Goal: Task Accomplishment & Management: Use online tool/utility

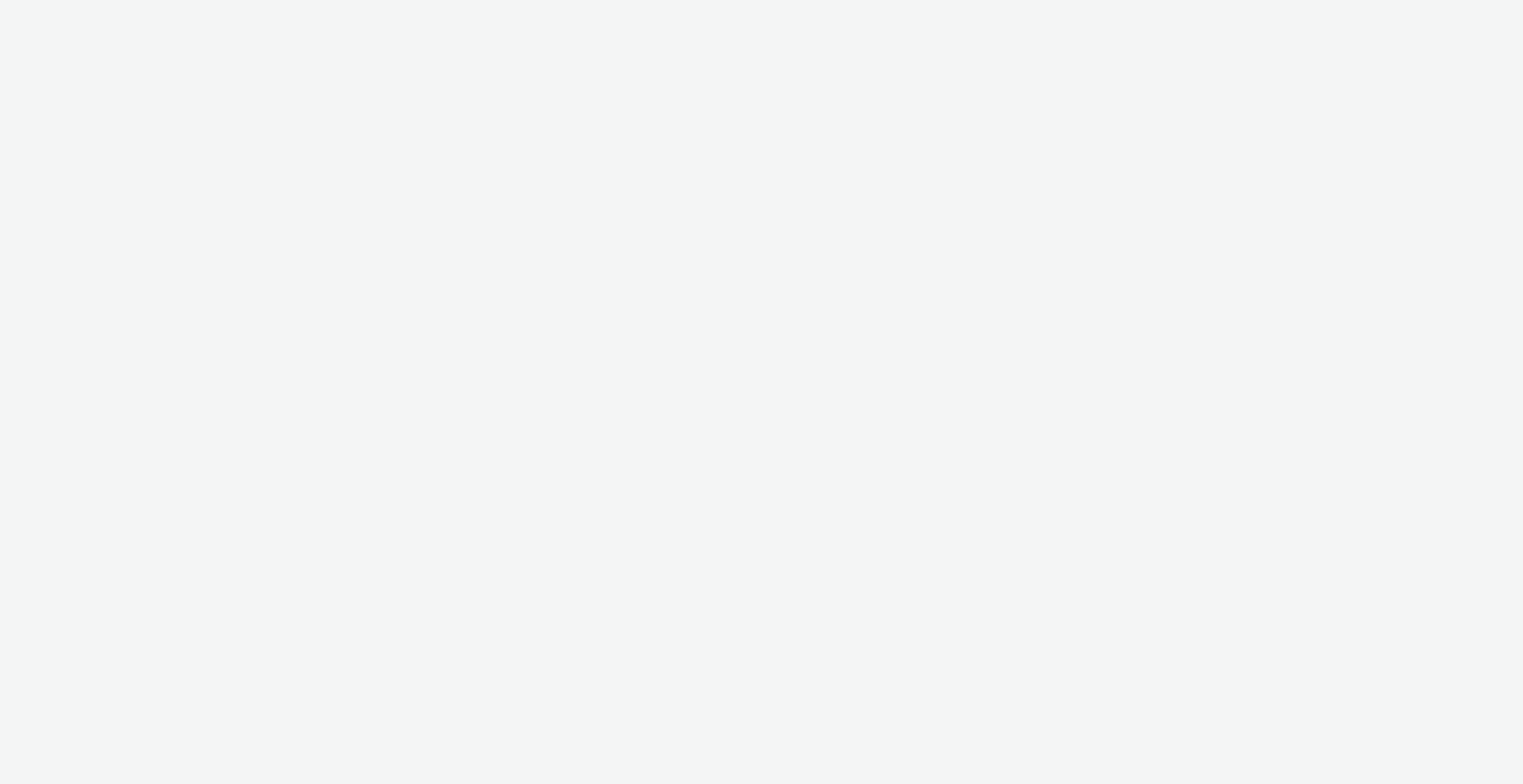
select select "c909d6bb-255f-4ad2-aa94-00d82704d6ef"
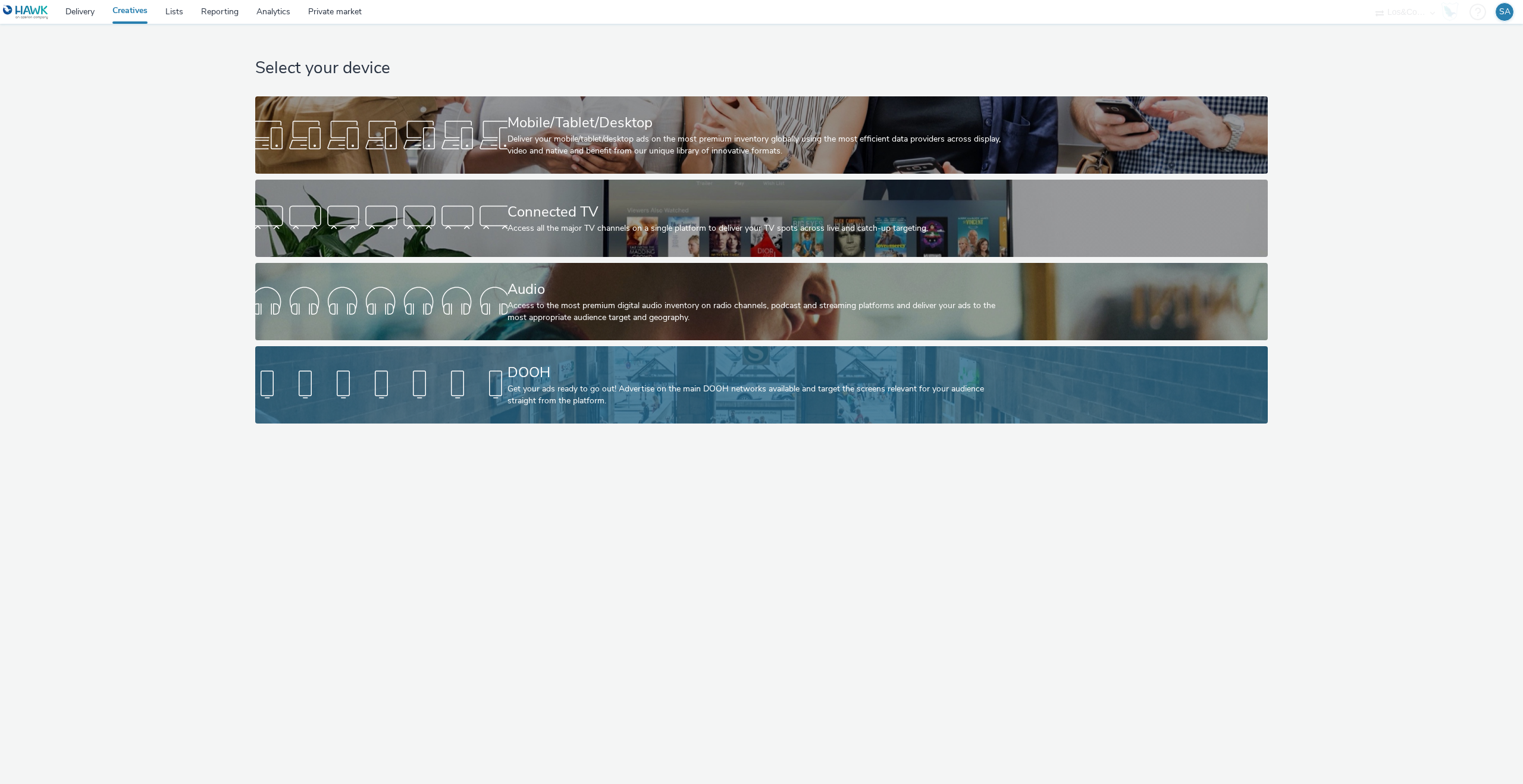
click at [477, 362] on link "DOOH Get your ads ready to go out! Advertise on the main DOOH networks availabl…" at bounding box center [762, 385] width 1013 height 77
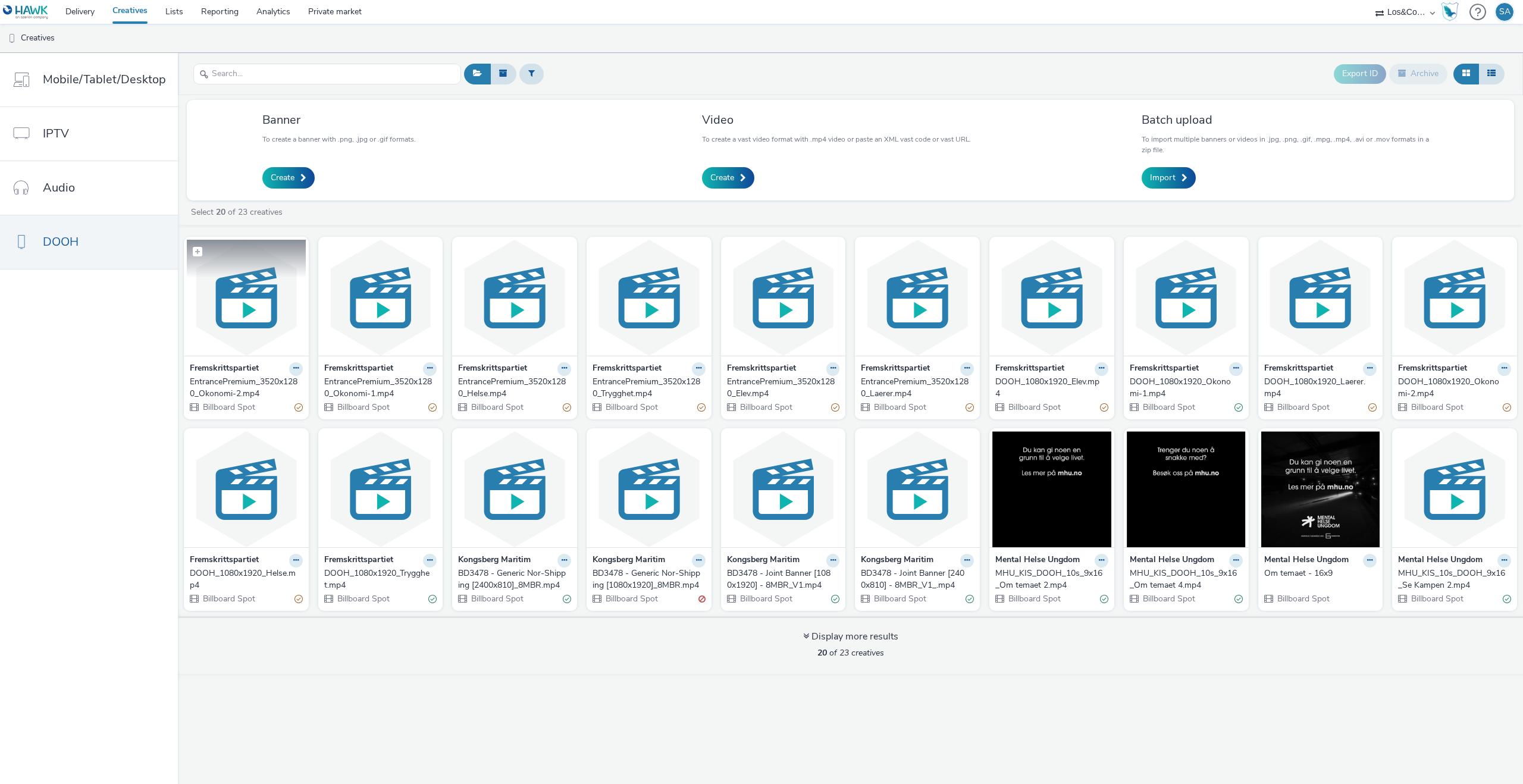
click at [279, 335] on img at bounding box center [247, 297] width 119 height 116
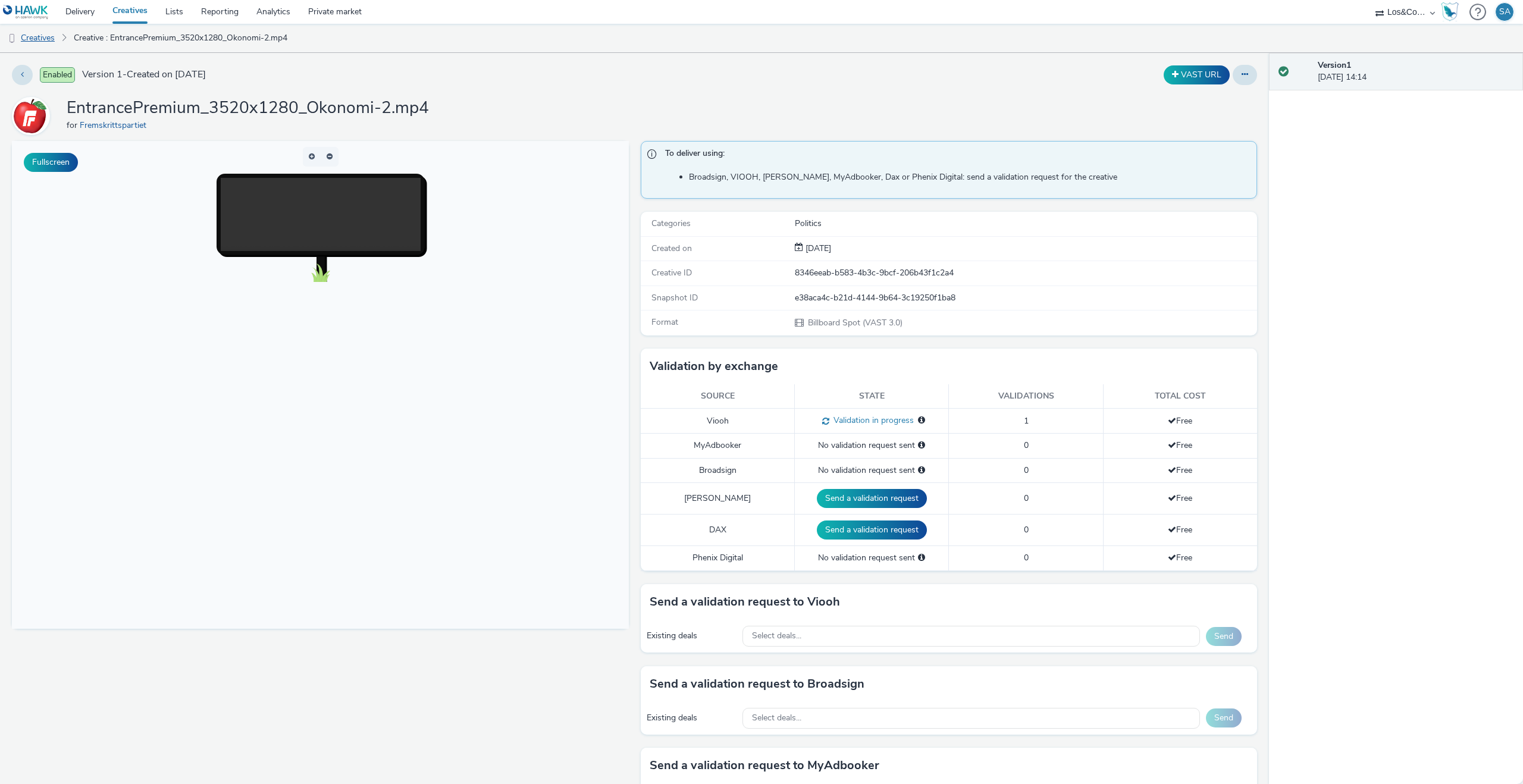
click at [38, 43] on link "Creatives" at bounding box center [30, 38] width 60 height 28
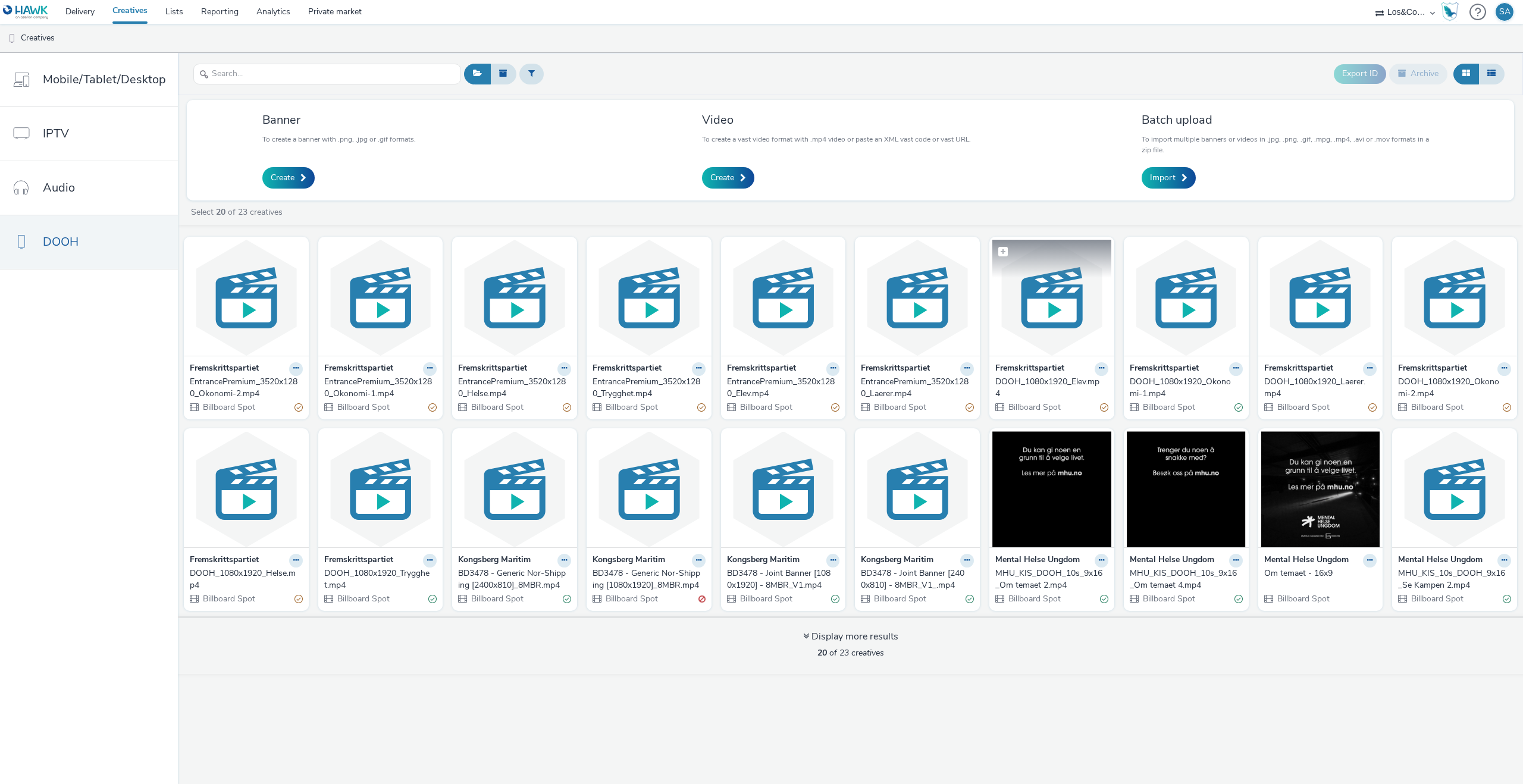
click at [1020, 282] on img at bounding box center [1052, 297] width 119 height 116
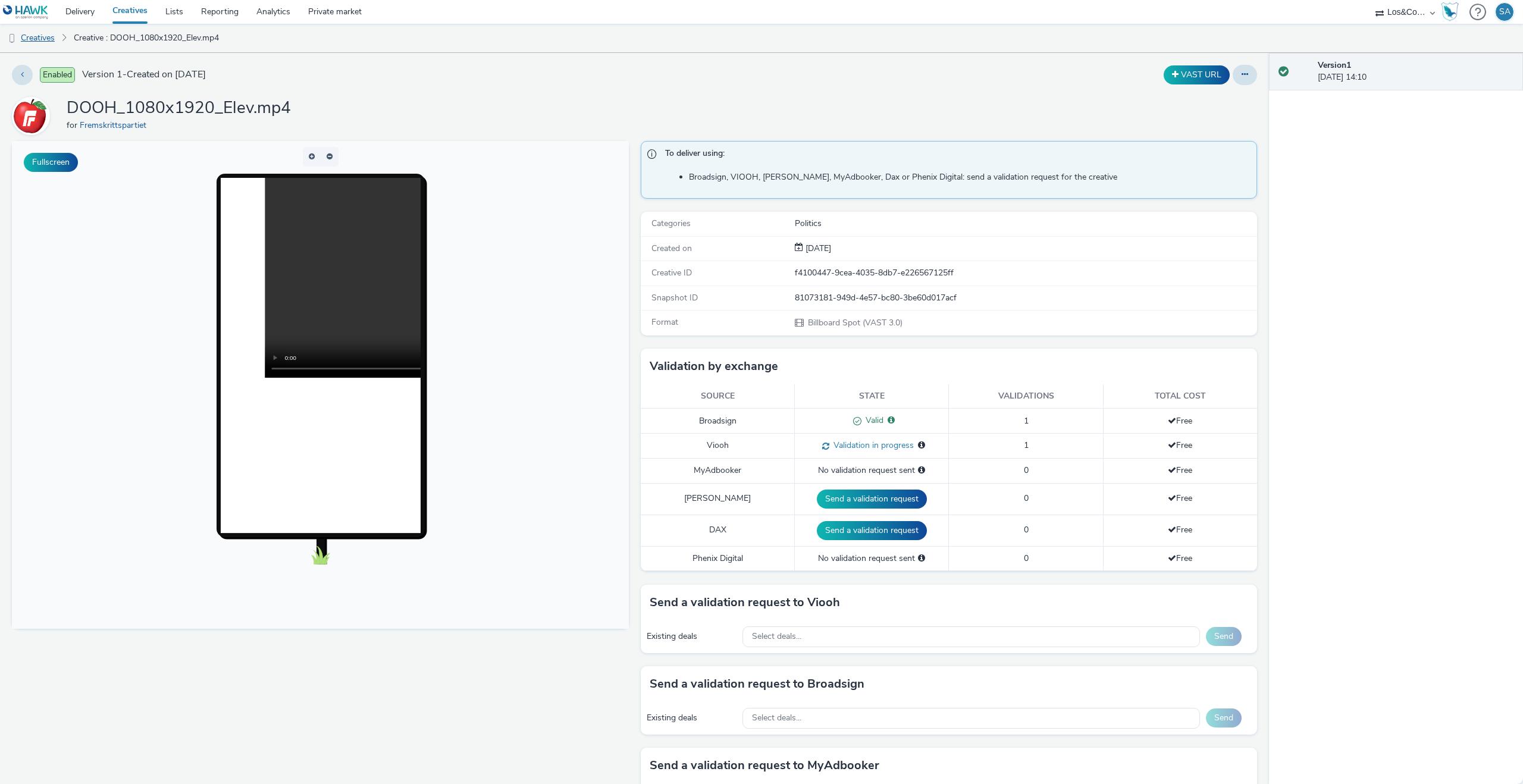
click at [44, 41] on link "Creatives" at bounding box center [30, 38] width 60 height 28
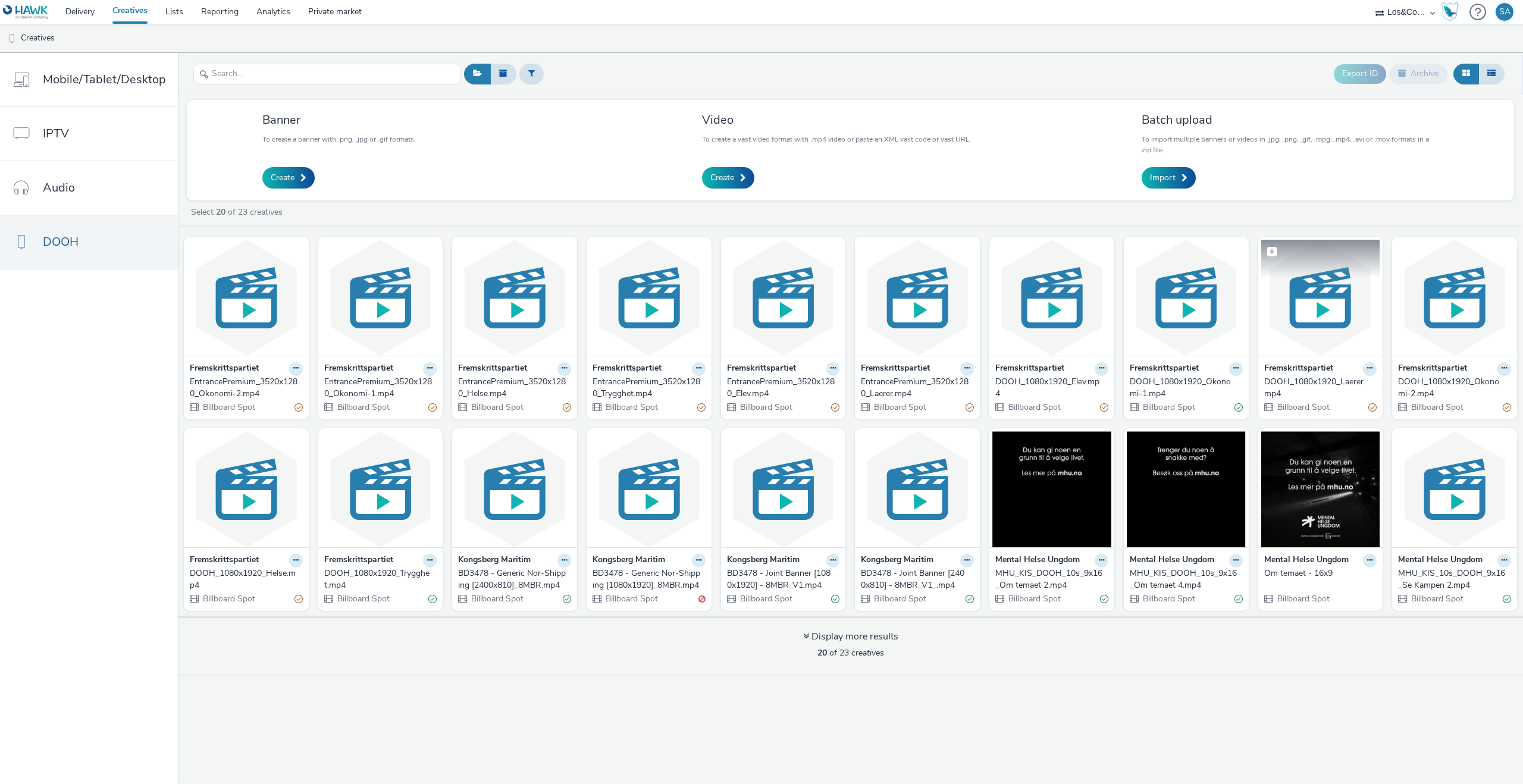
click at [1332, 315] on img at bounding box center [1321, 297] width 119 height 116
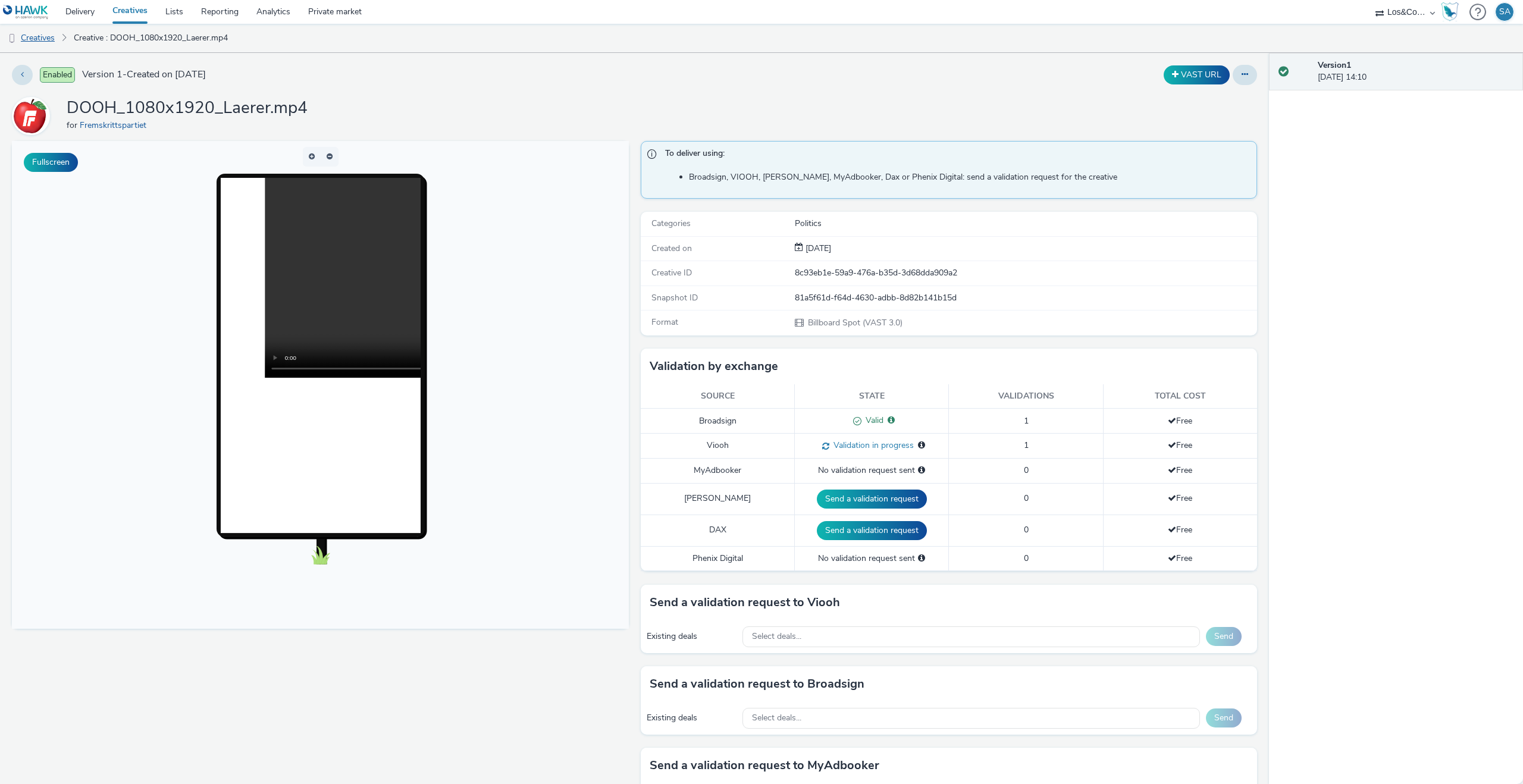
click at [37, 43] on link "Creatives" at bounding box center [30, 38] width 60 height 28
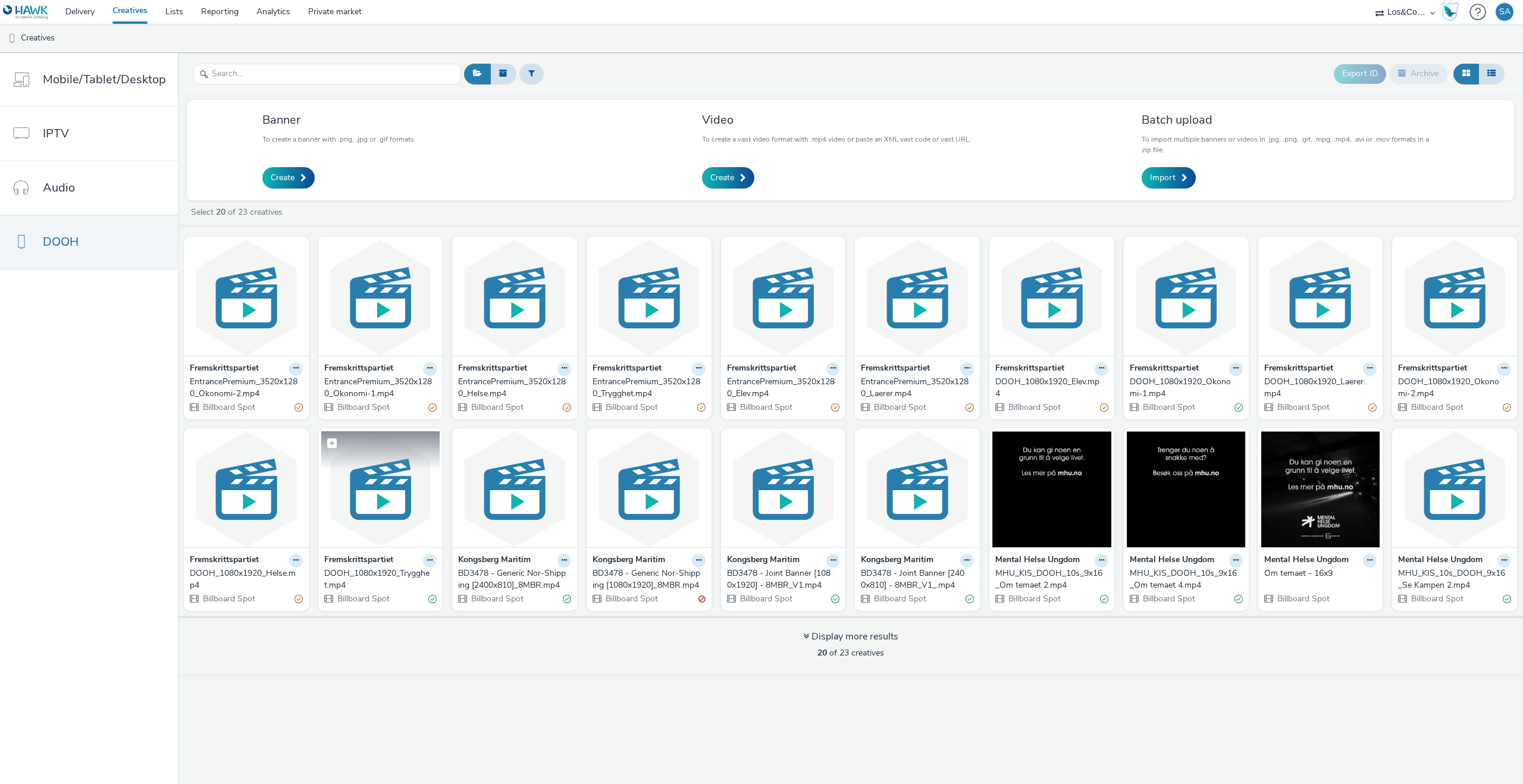
click at [374, 479] on img at bounding box center [381, 489] width 119 height 116
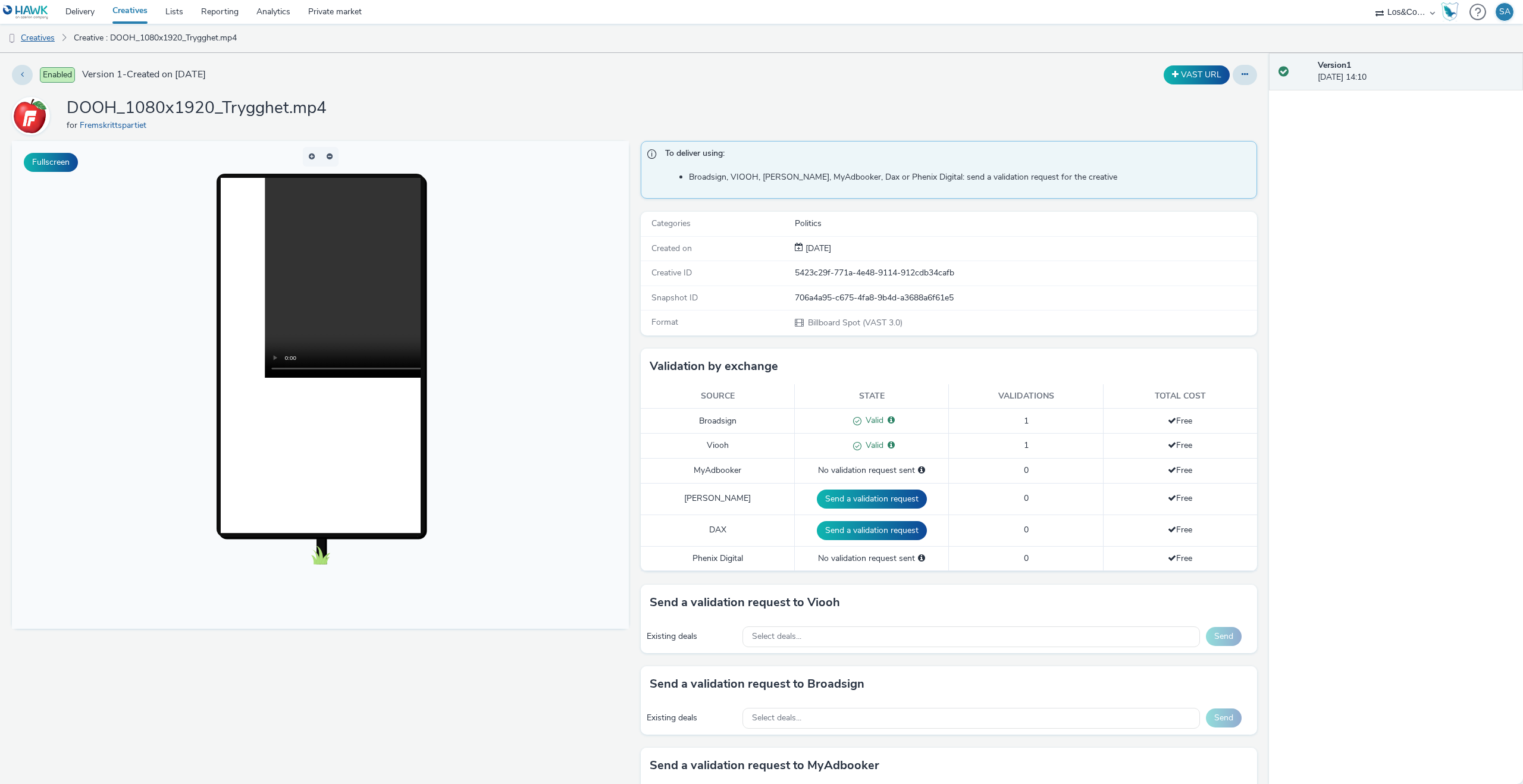
click at [47, 38] on link "Creatives" at bounding box center [30, 38] width 60 height 28
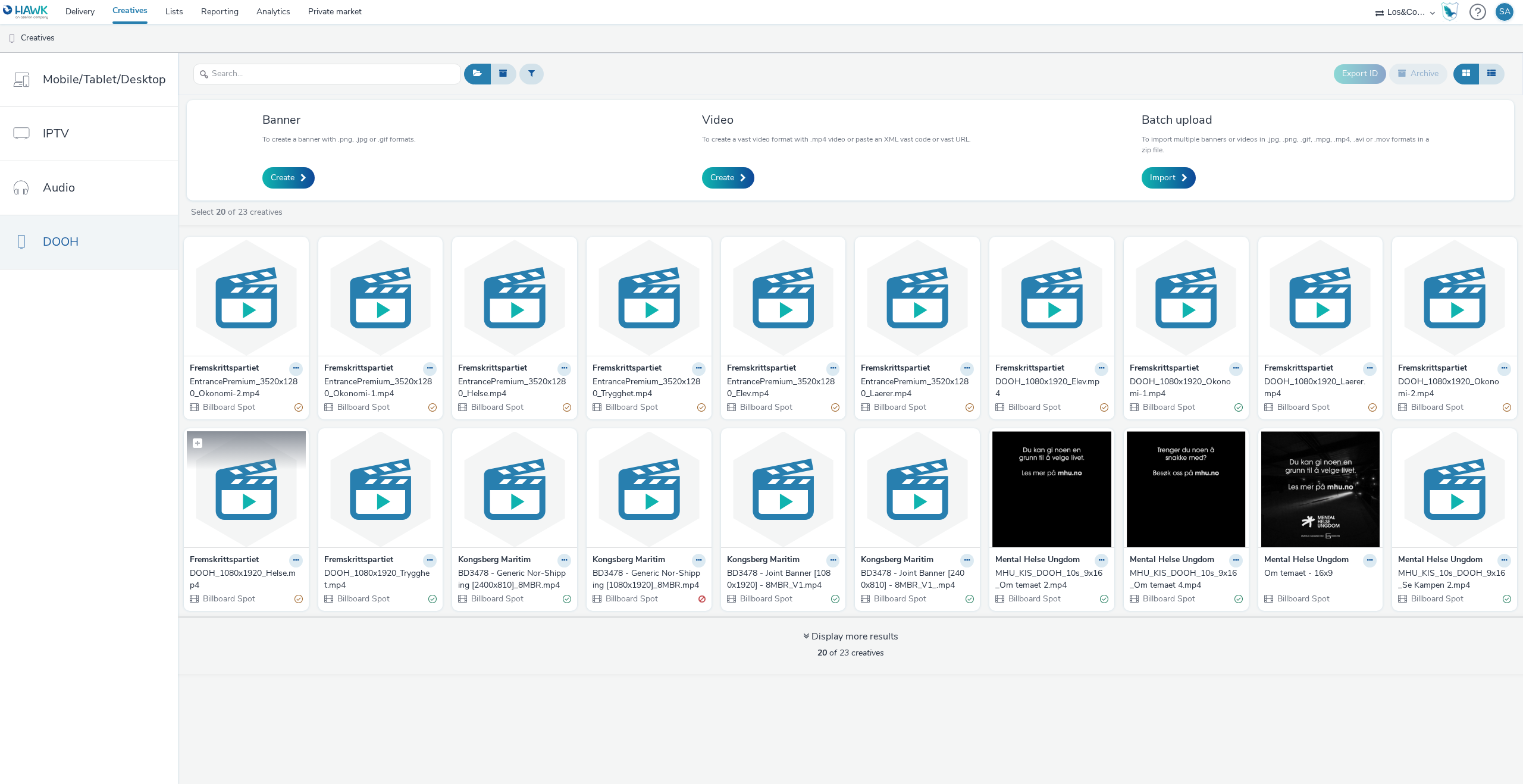
click at [243, 497] on img at bounding box center [247, 489] width 119 height 116
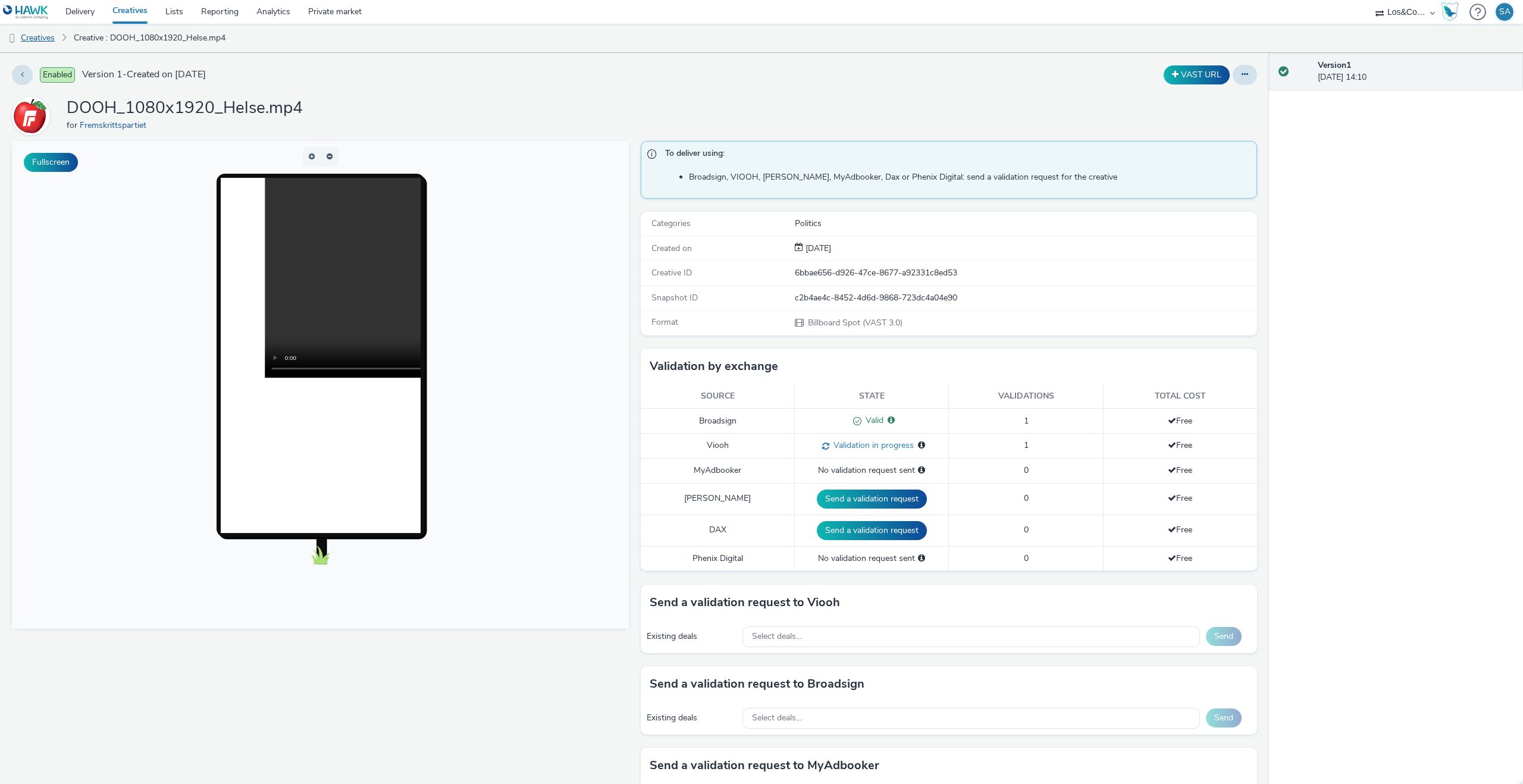
click at [44, 38] on link "Creatives" at bounding box center [30, 38] width 60 height 28
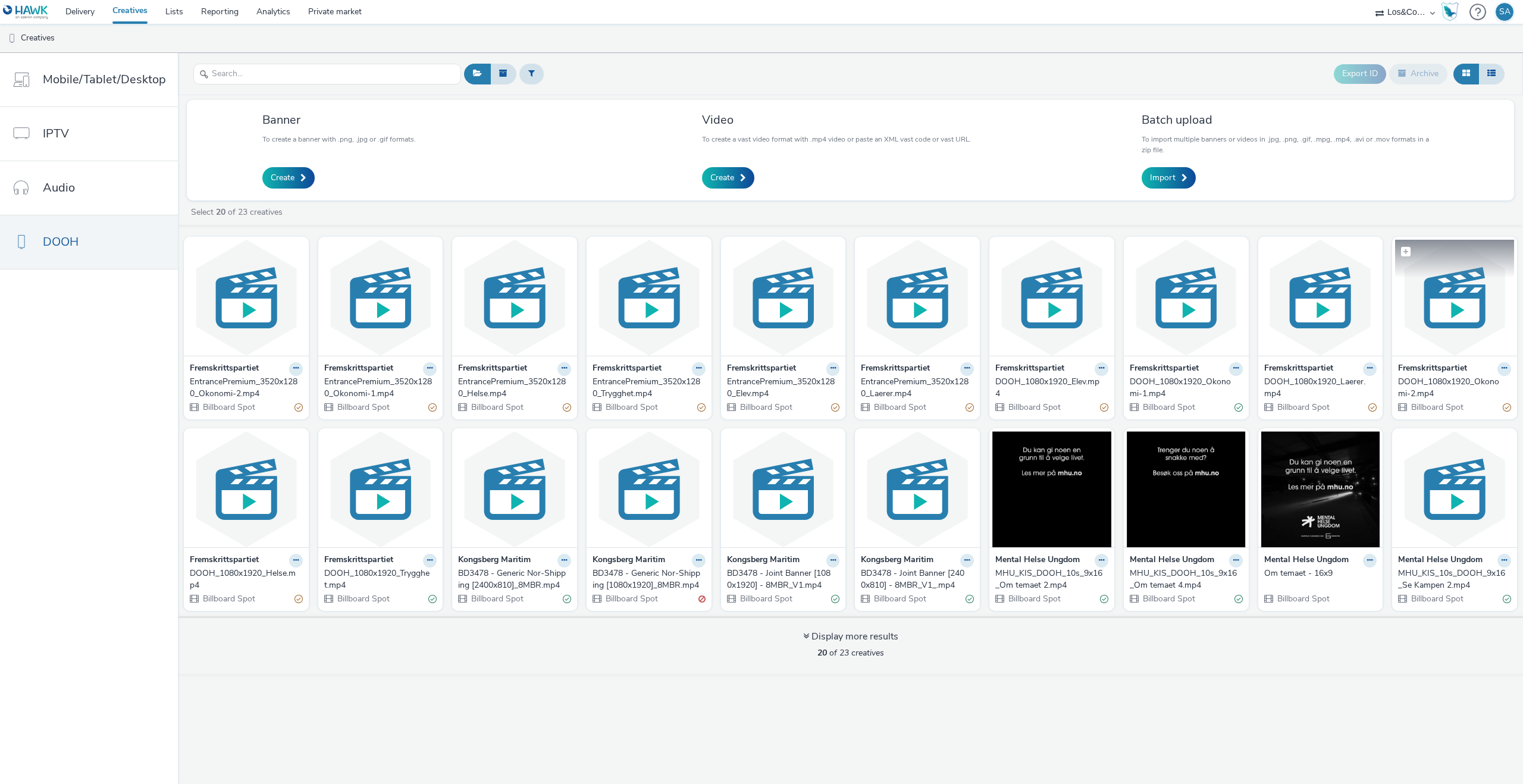
click at [1454, 325] on img at bounding box center [1455, 297] width 119 height 116
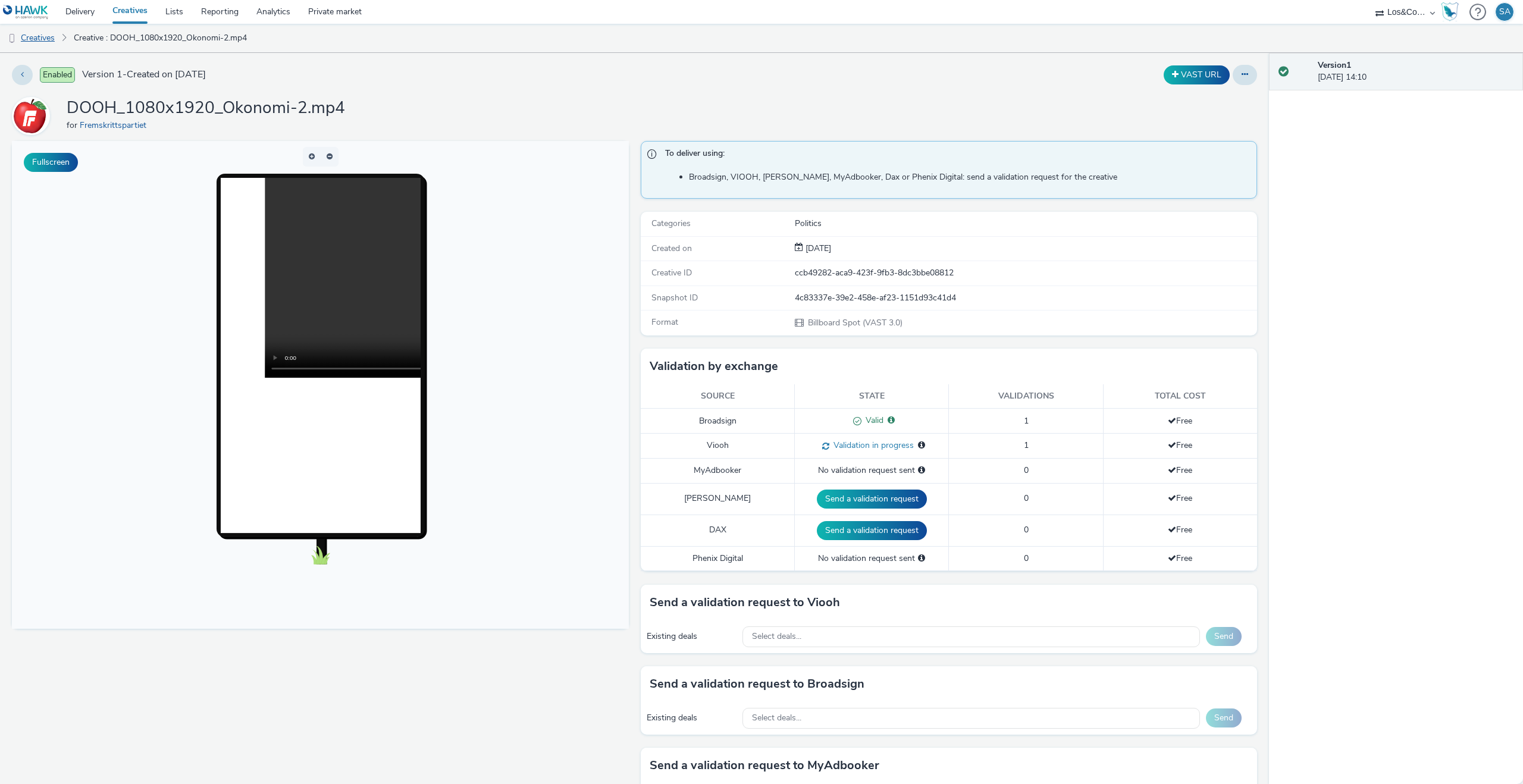
click at [47, 35] on link "Creatives" at bounding box center [30, 38] width 60 height 28
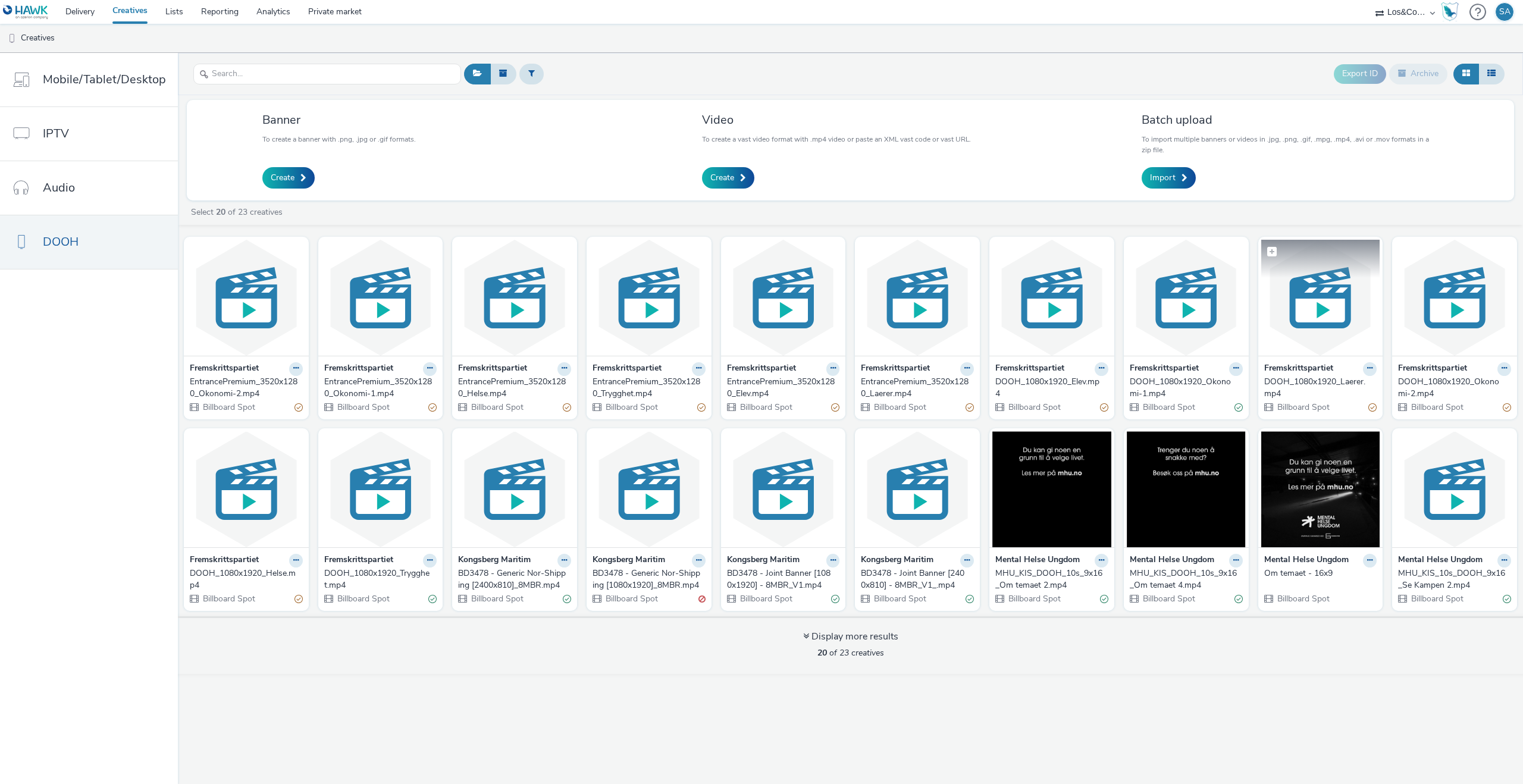
click at [1325, 337] on img at bounding box center [1321, 297] width 119 height 116
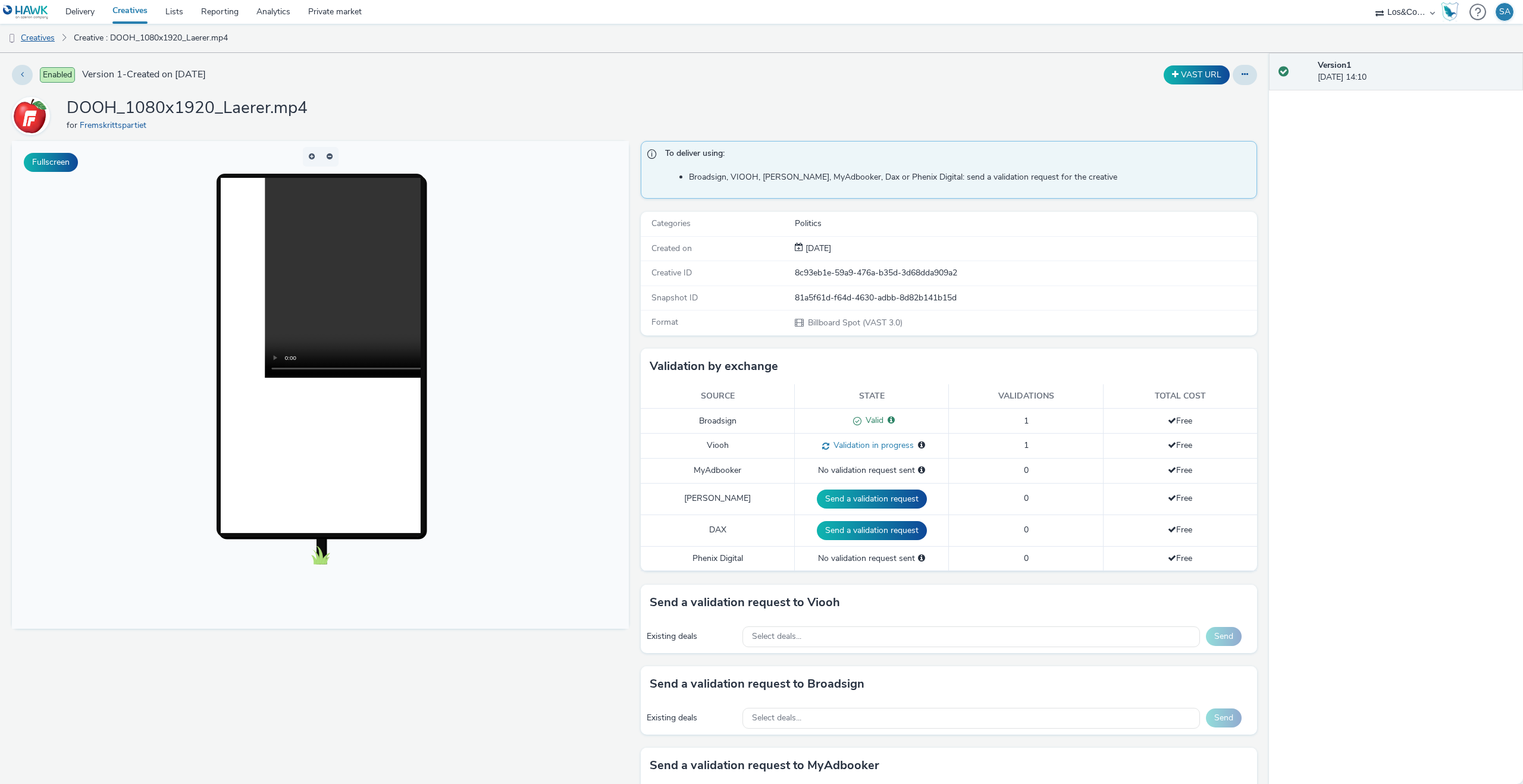
click at [37, 44] on link "Creatives" at bounding box center [30, 38] width 60 height 28
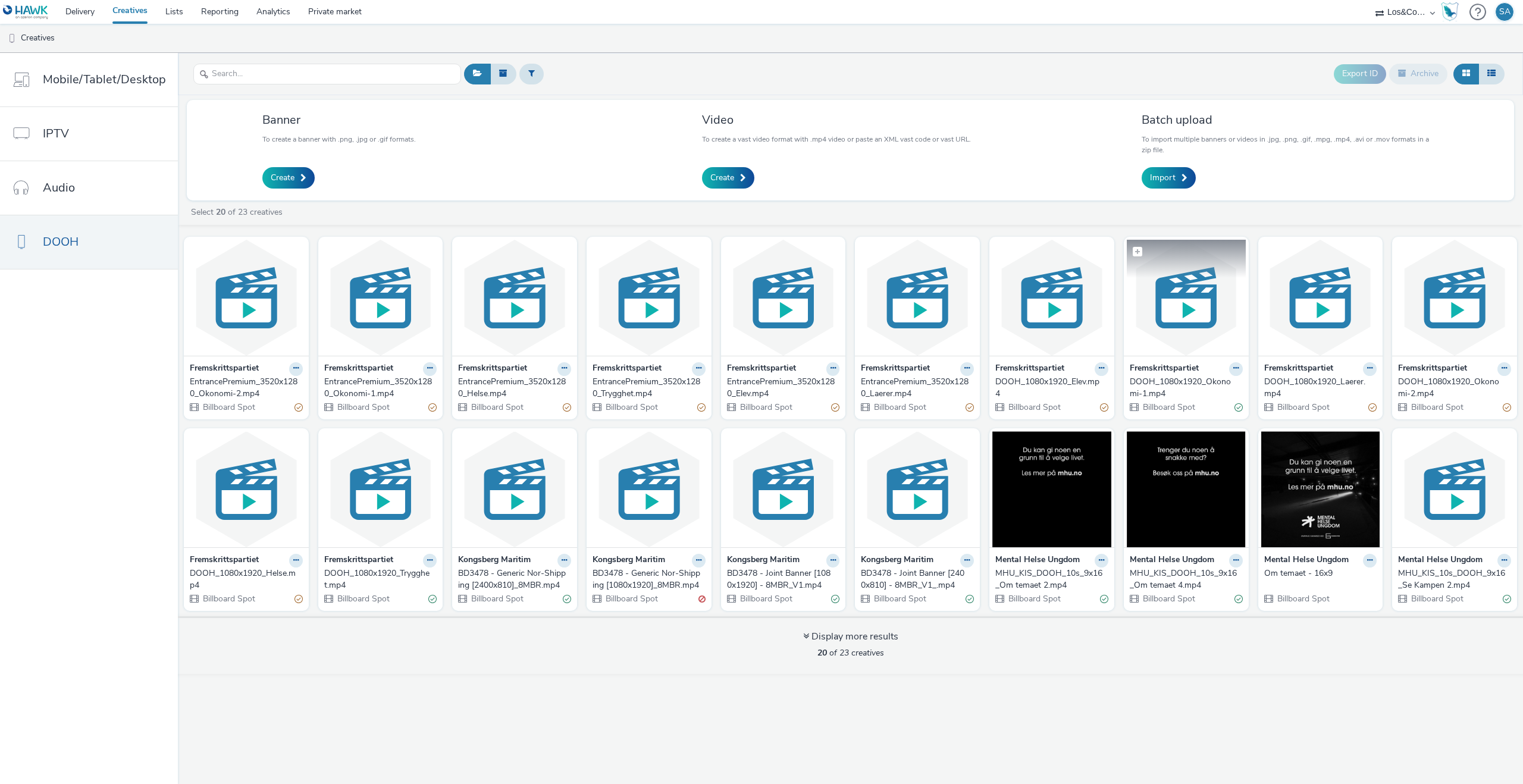
click at [1196, 300] on img at bounding box center [1187, 297] width 119 height 116
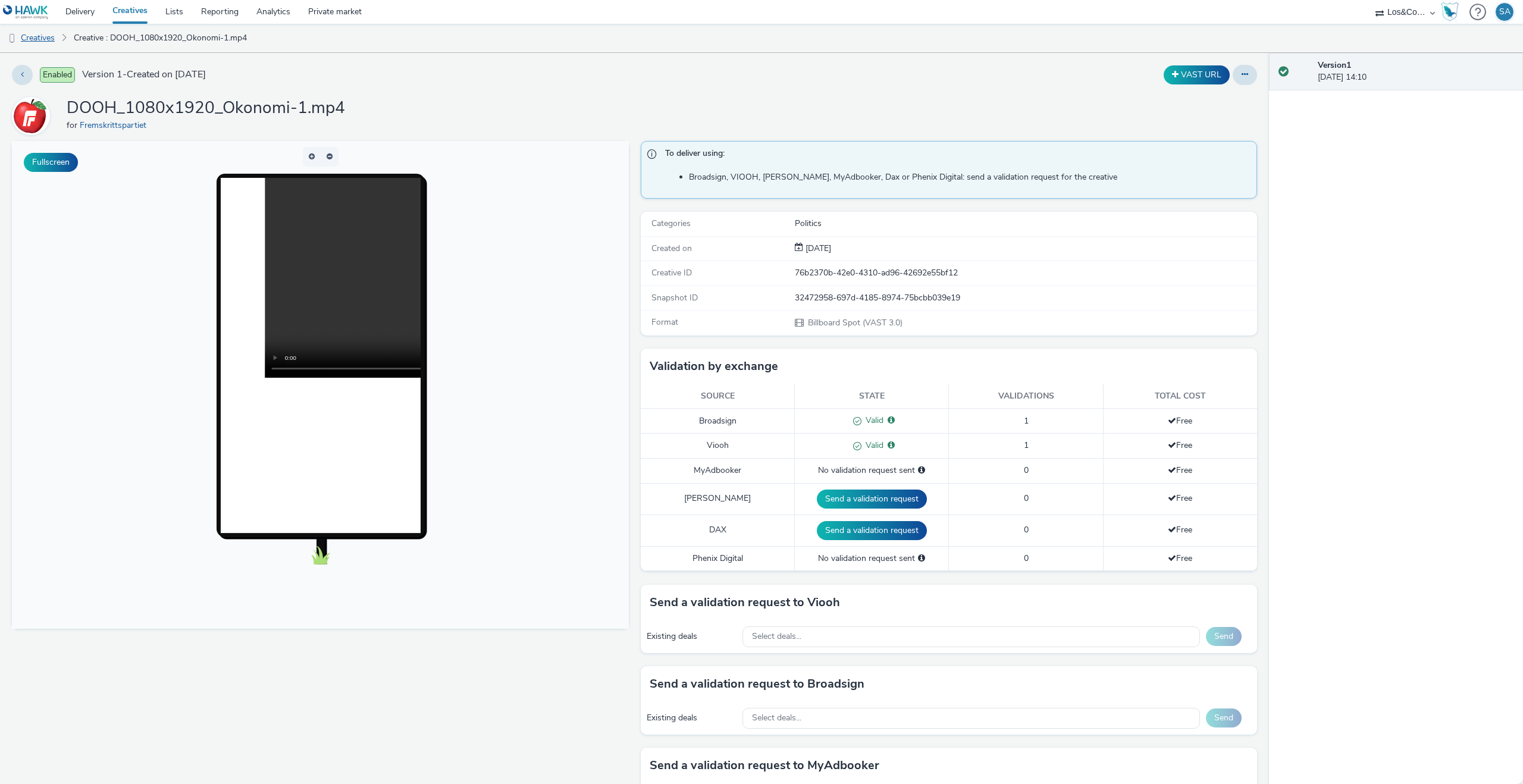
click at [28, 33] on link "Creatives" at bounding box center [30, 38] width 60 height 28
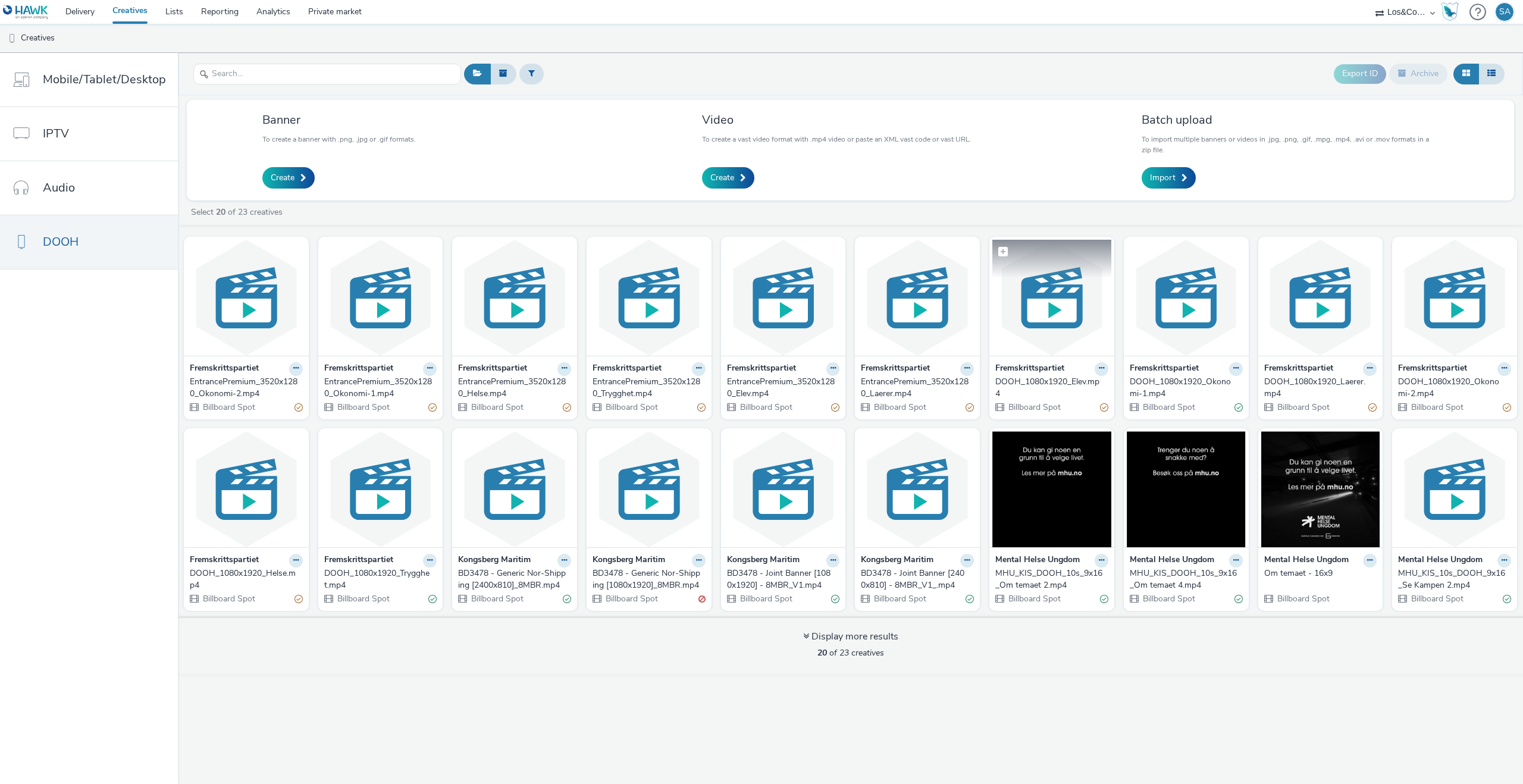
click at [1073, 318] on img at bounding box center [1052, 297] width 119 height 116
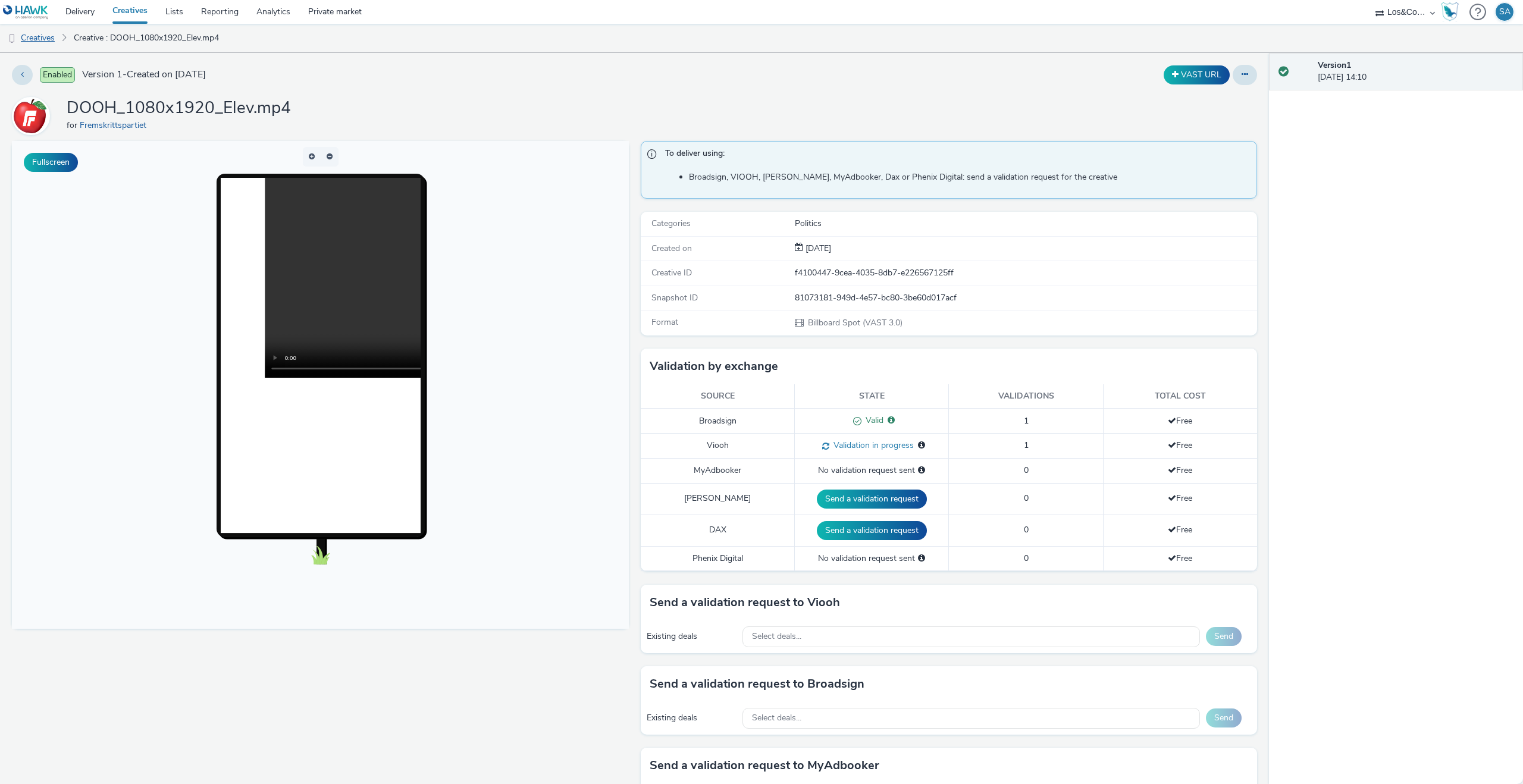
click at [35, 34] on link "Creatives" at bounding box center [30, 38] width 60 height 28
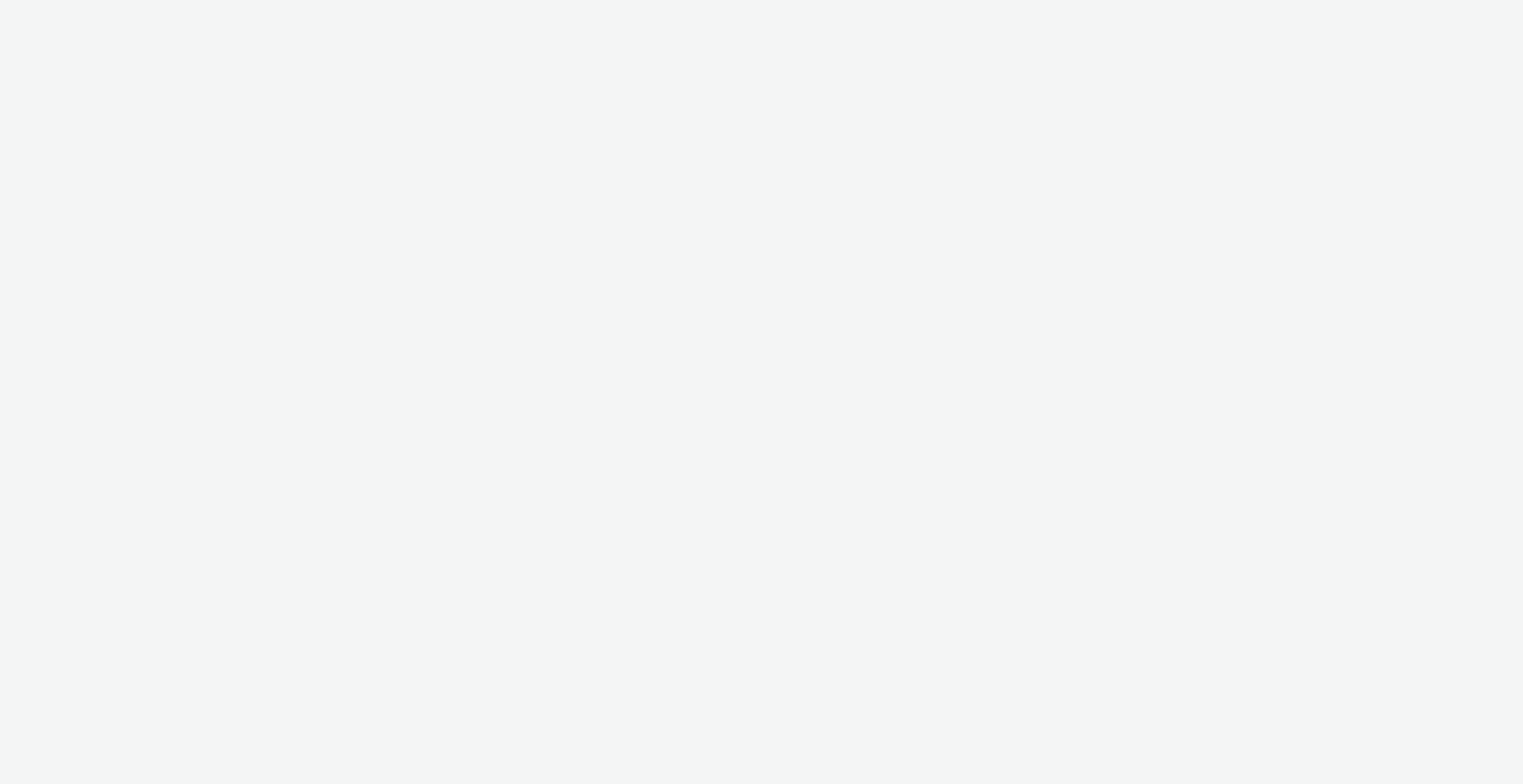
select select "c909d6bb-255f-4ad2-aa94-00d82704d6ef"
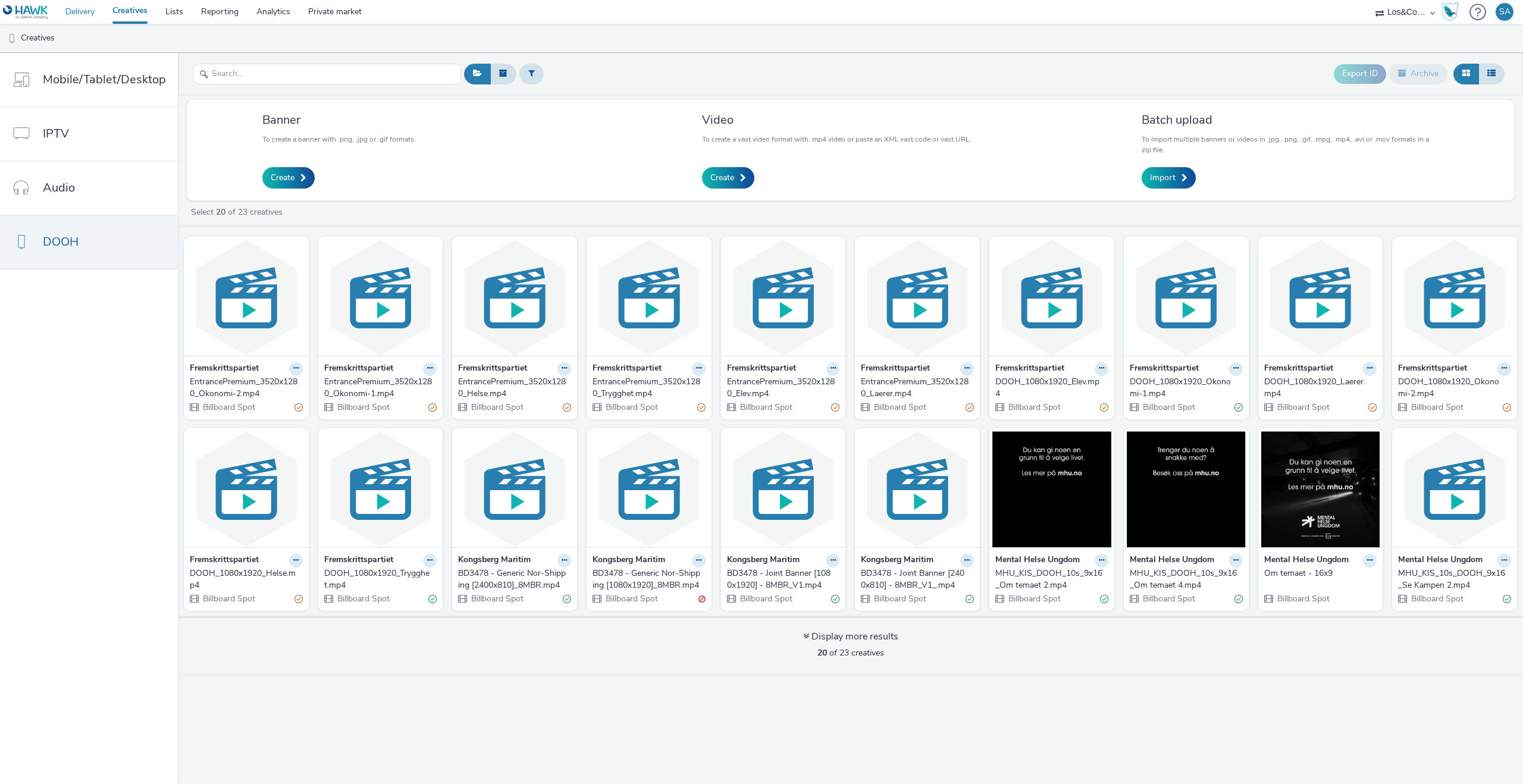
click at [87, 17] on link "Delivery" at bounding box center [80, 12] width 47 height 24
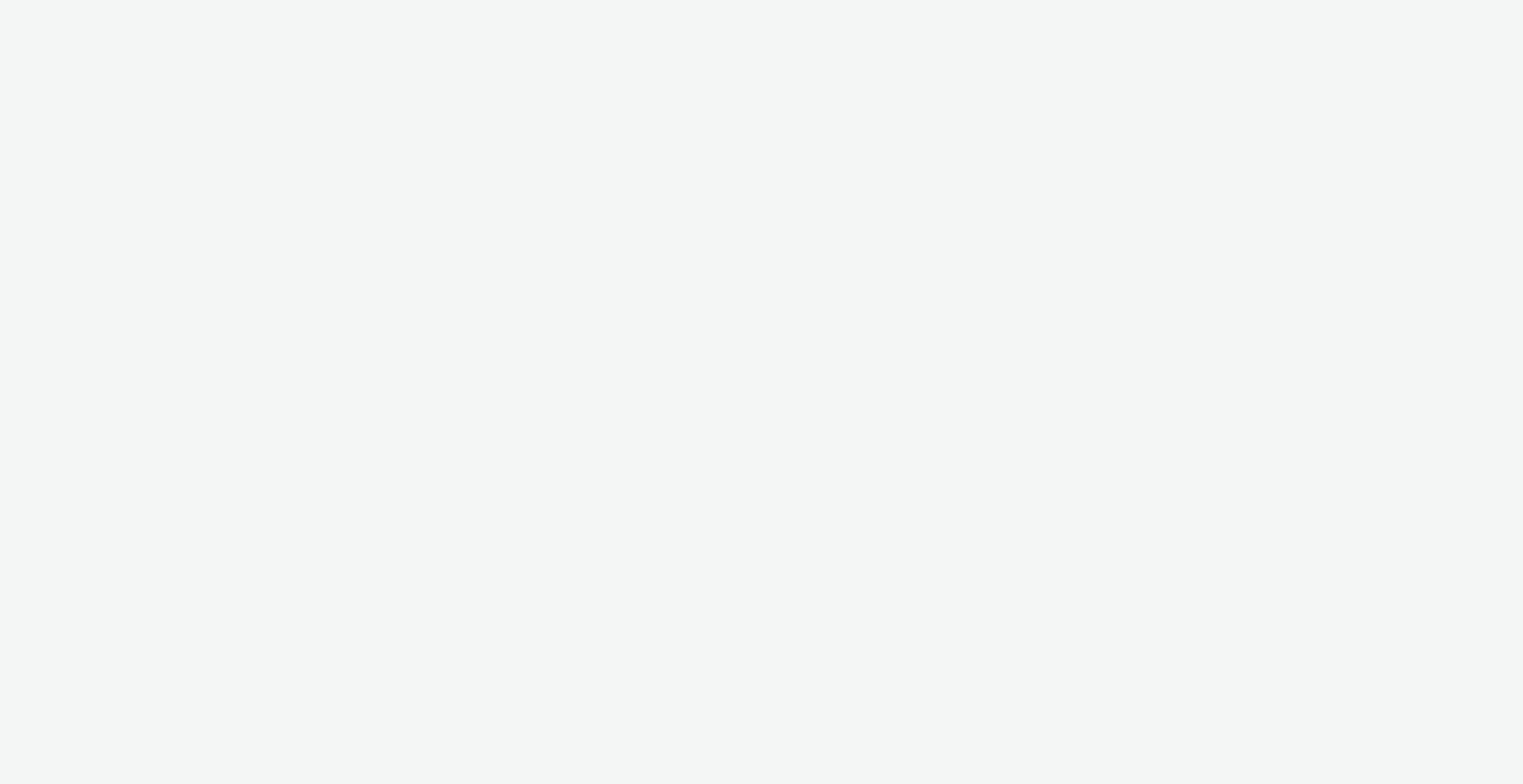
select select "ac009755-aa48-4799-8050-7a339a378eb8"
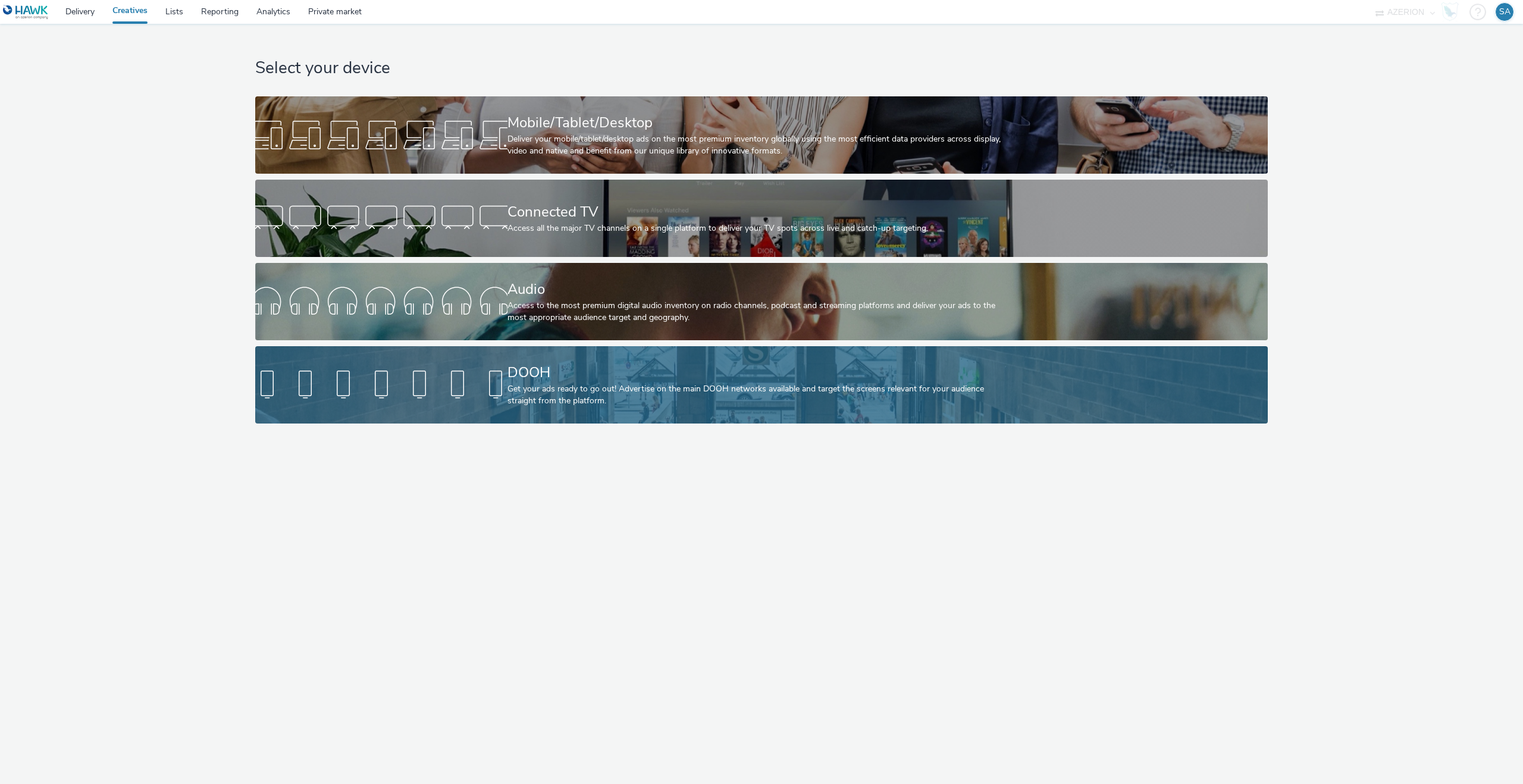
click at [522, 383] on div "Get your ads ready to go out! Advertise on the main DOOH networks available and…" at bounding box center [760, 396] width 504 height 25
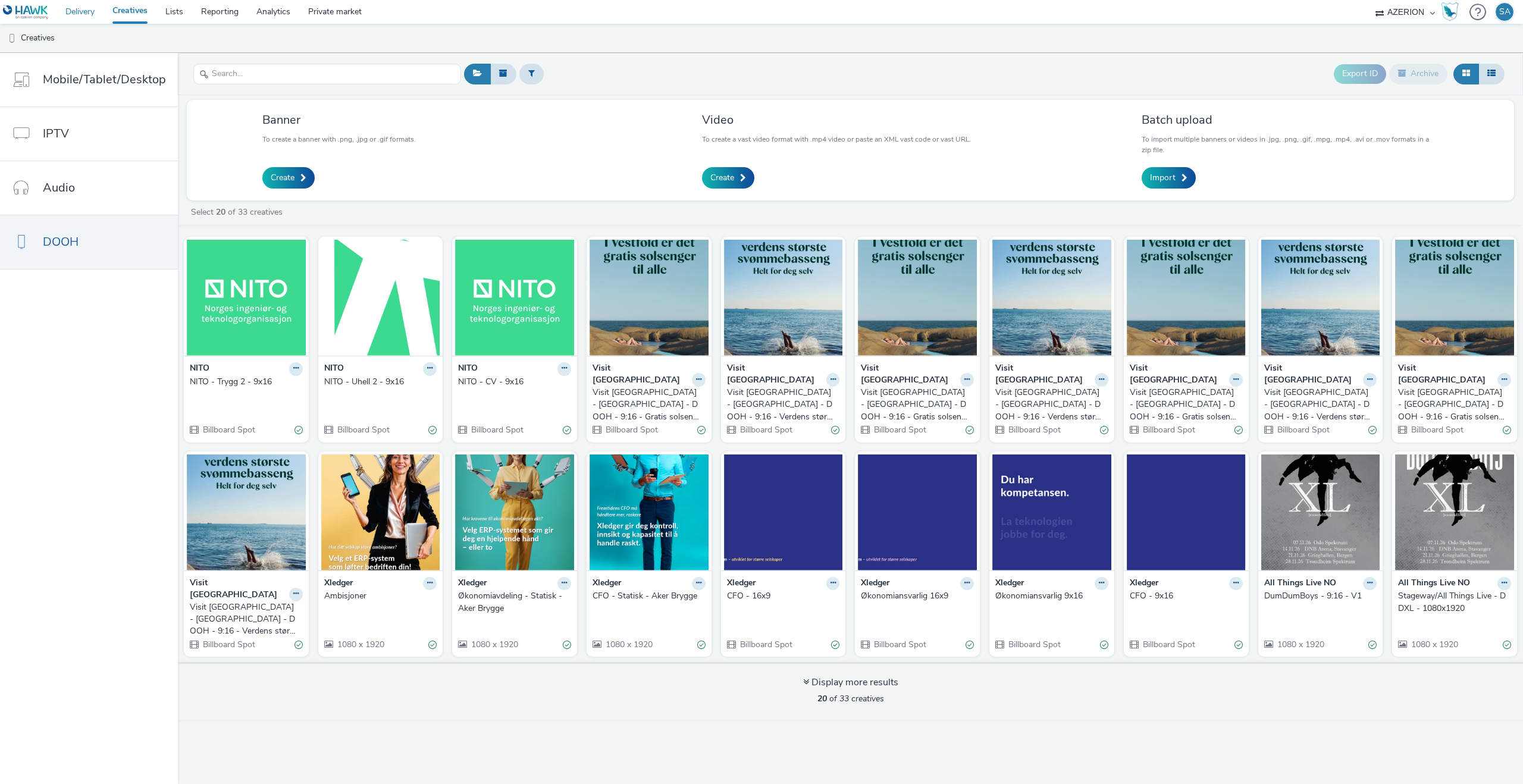
click at [71, 13] on link "Delivery" at bounding box center [80, 12] width 47 height 24
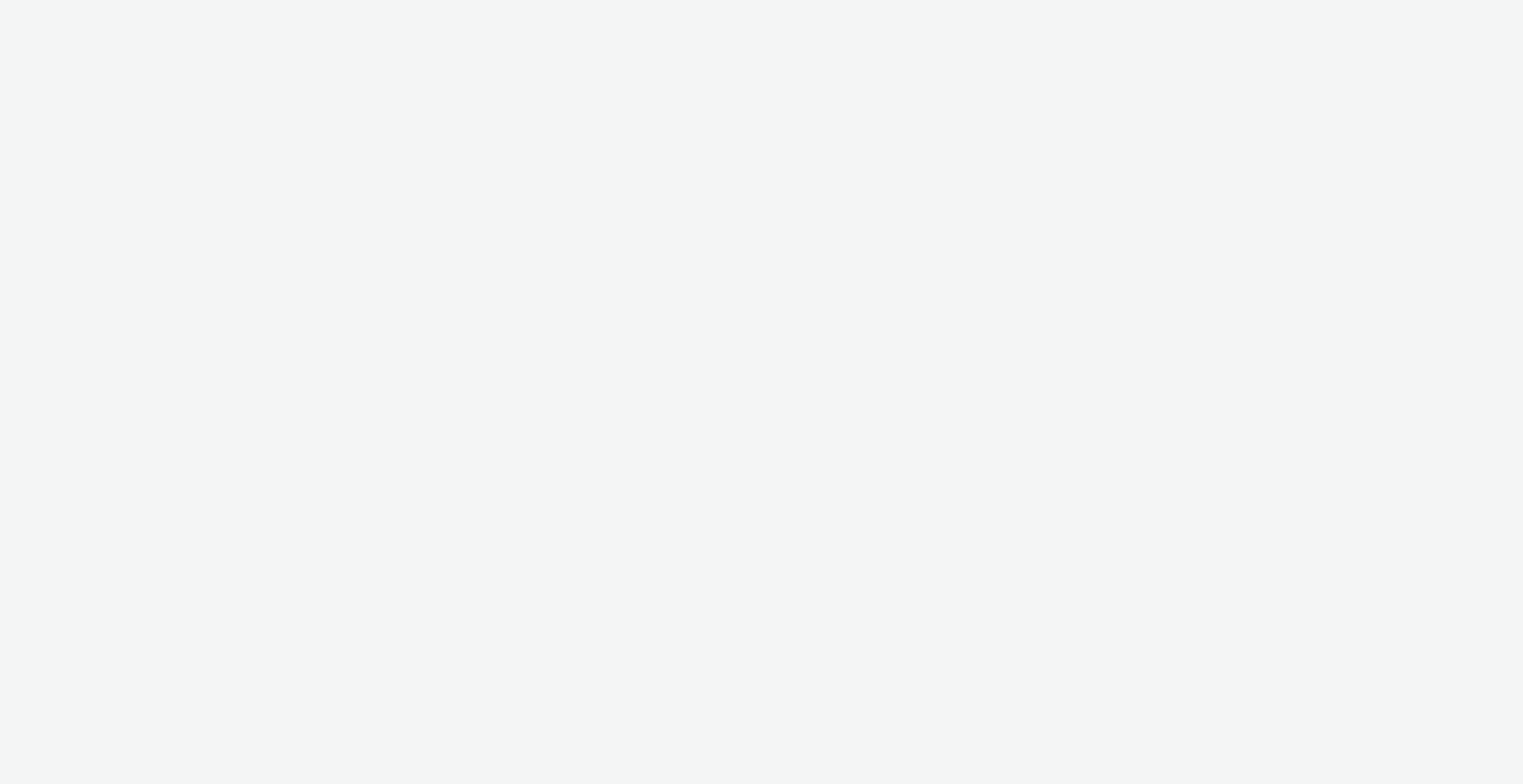
select select "ac009755-aa48-4799-8050-7a339a378eb8"
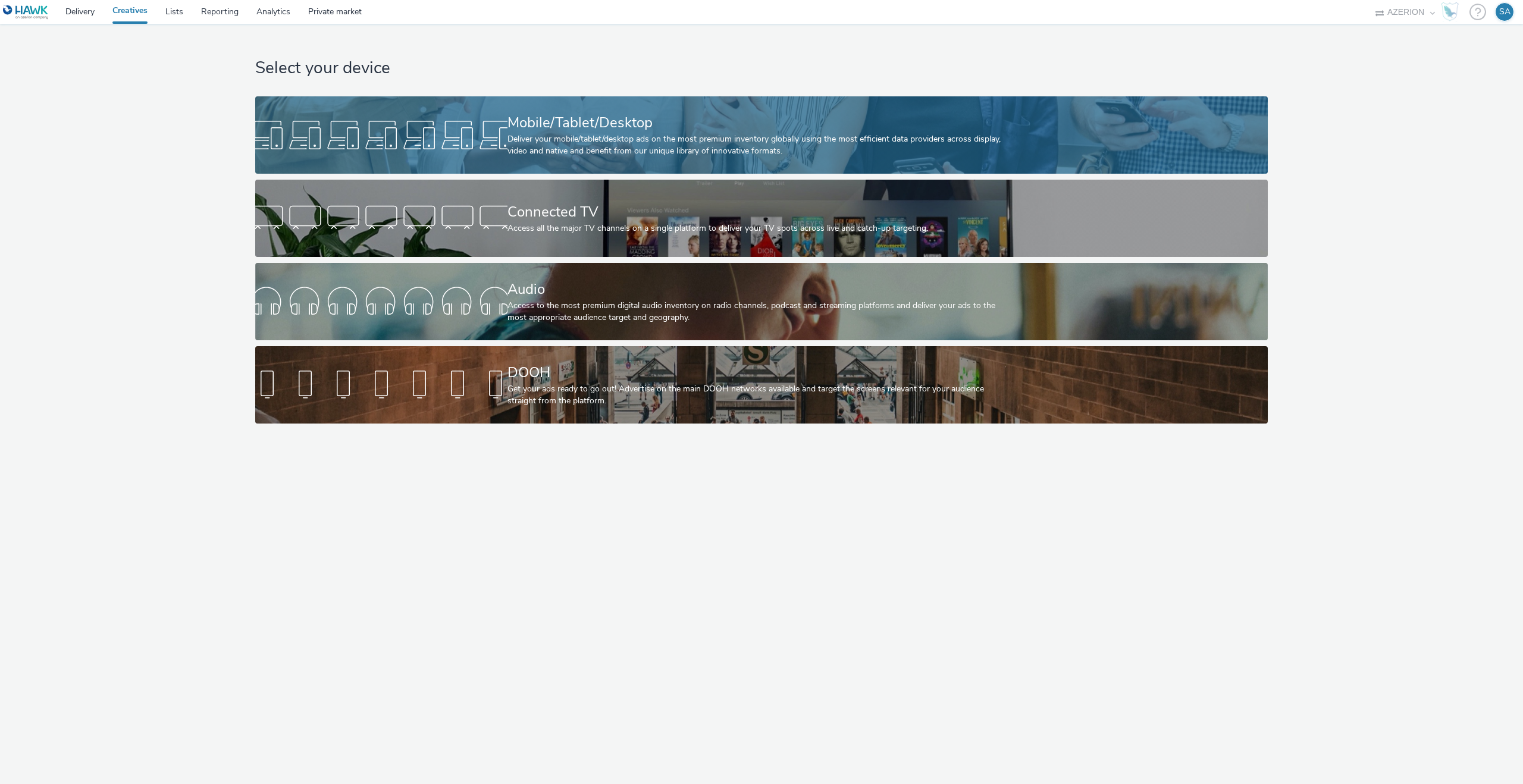
click at [617, 165] on div "Mobile/Tablet/Desktop Deliver your mobile/tablet/desktop ads on the most premiu…" at bounding box center [760, 135] width 504 height 77
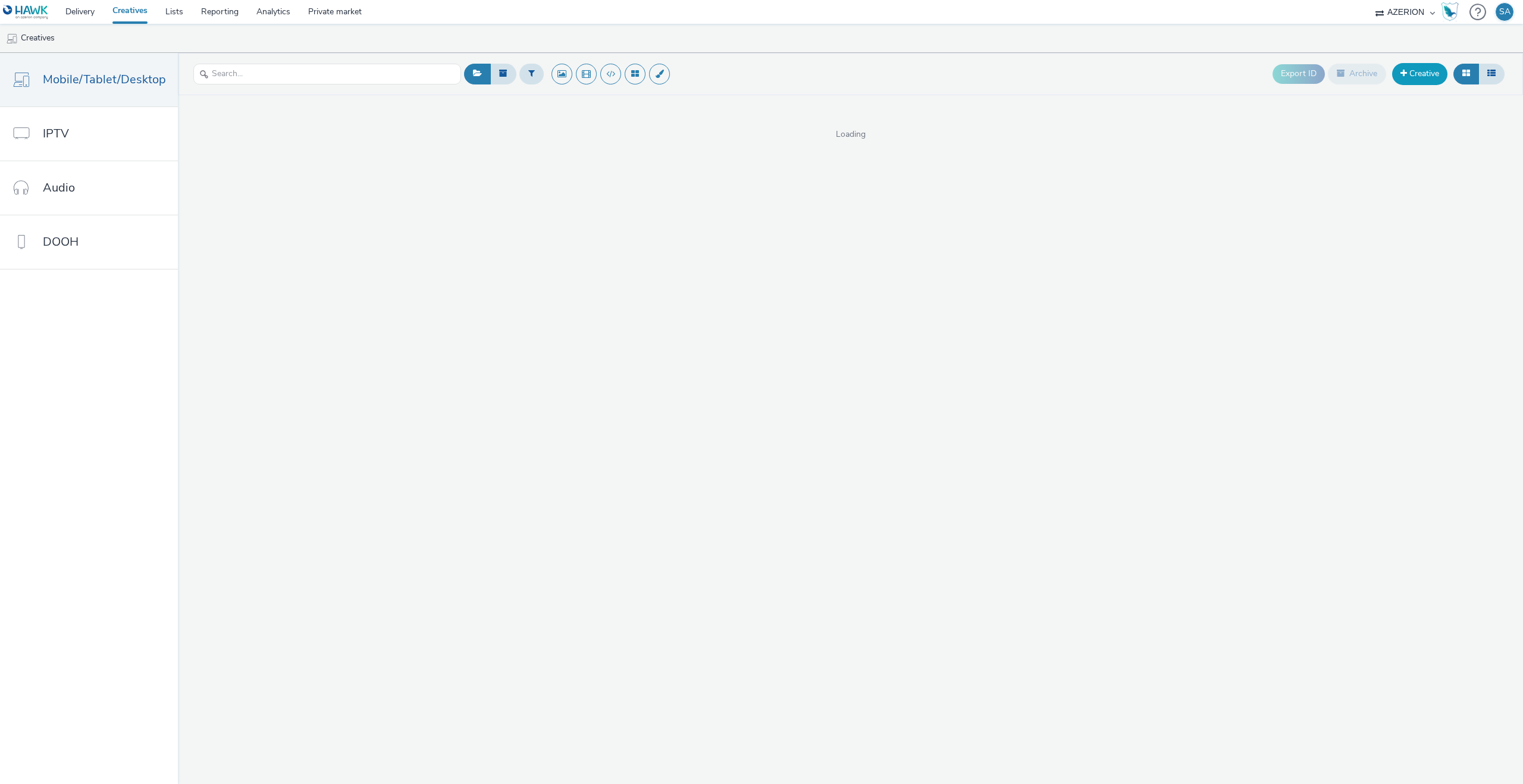
click at [1404, 69] on span at bounding box center [1404, 73] width 7 height 8
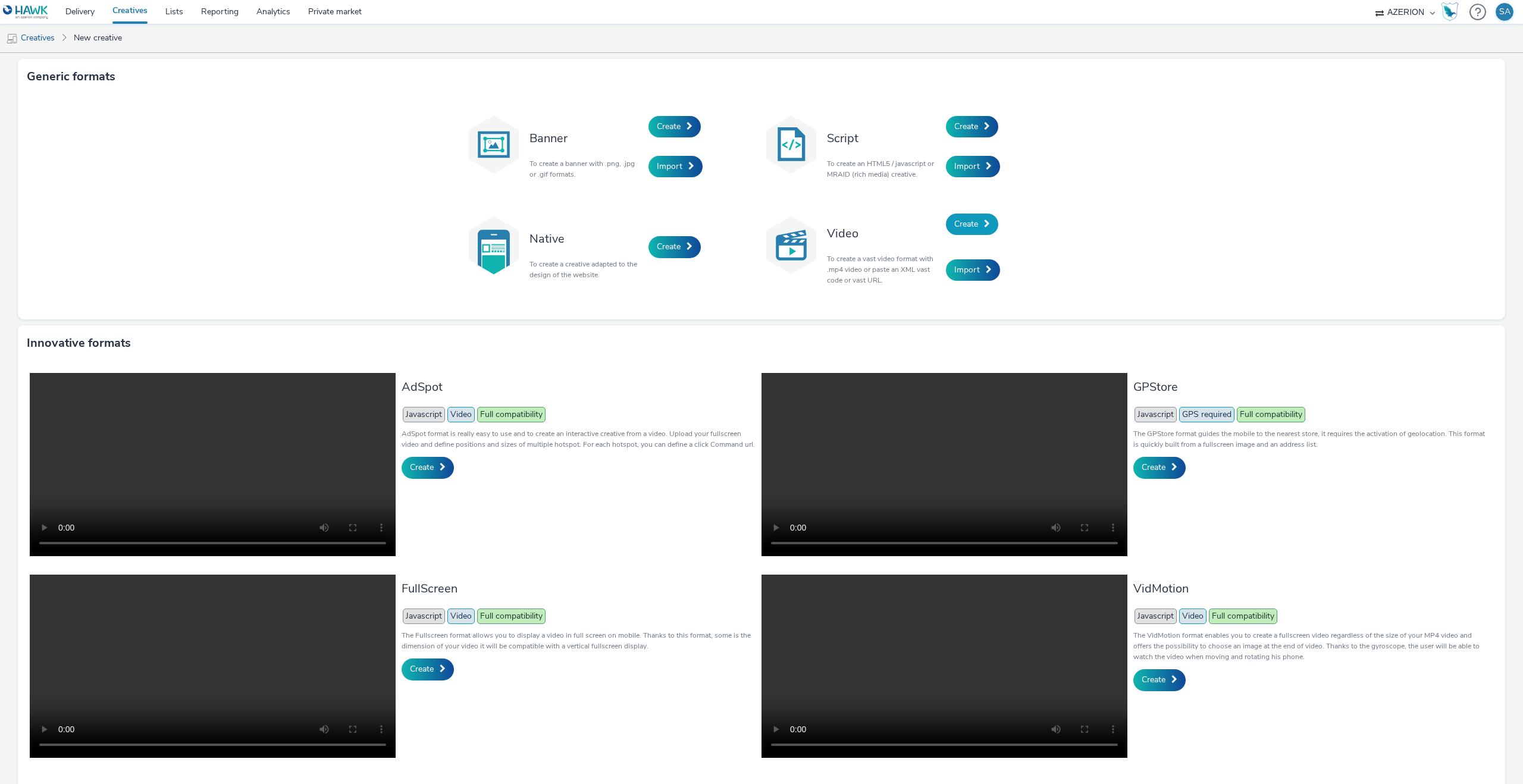
click at [955, 227] on span "Create" at bounding box center [966, 224] width 24 height 12
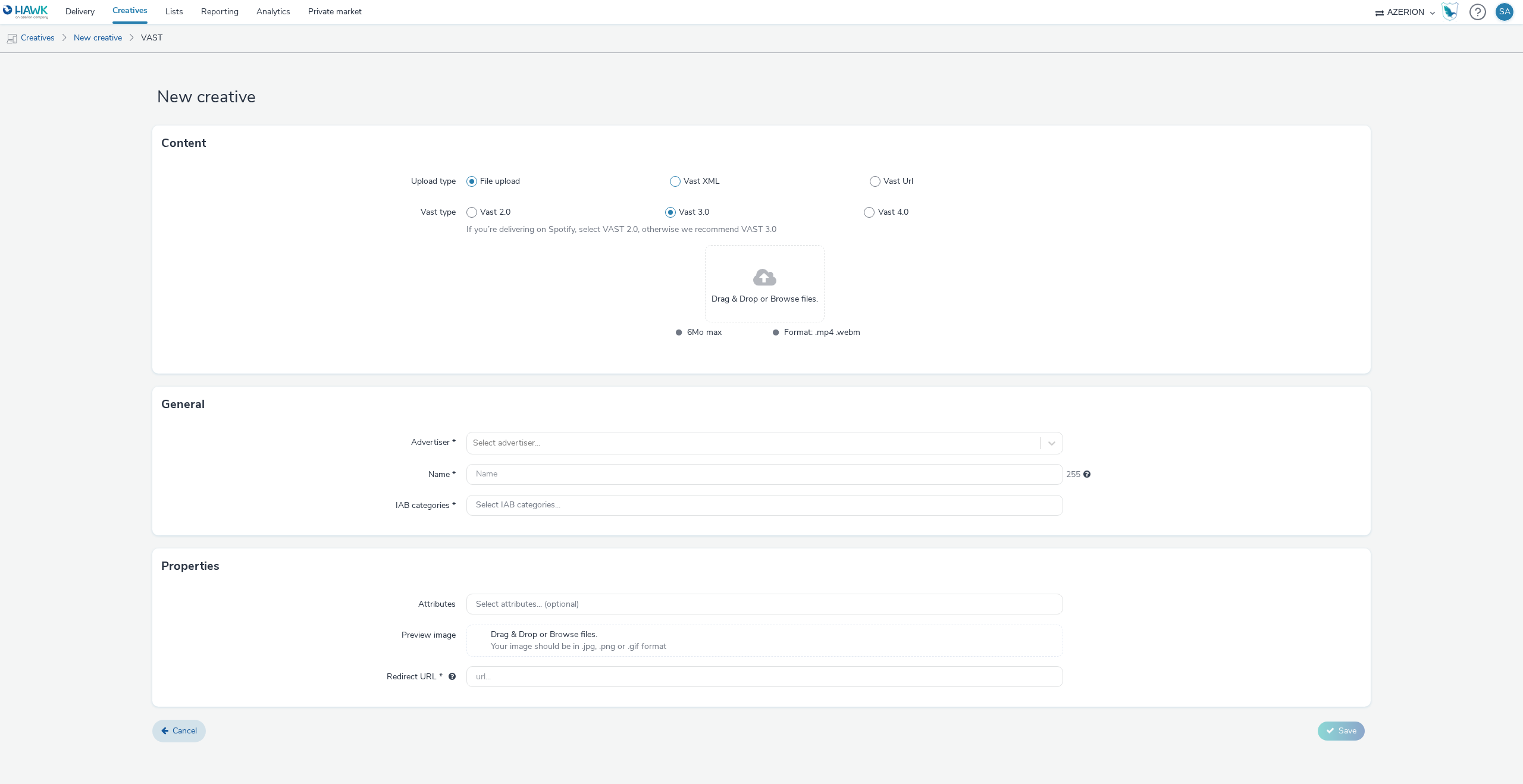
click at [868, 185] on label "Vast XML" at bounding box center [770, 181] width 200 height 12
click at [677, 185] on input "Vast XML" at bounding box center [674, 181] width 8 height 8
radio input "false"
radio input "true"
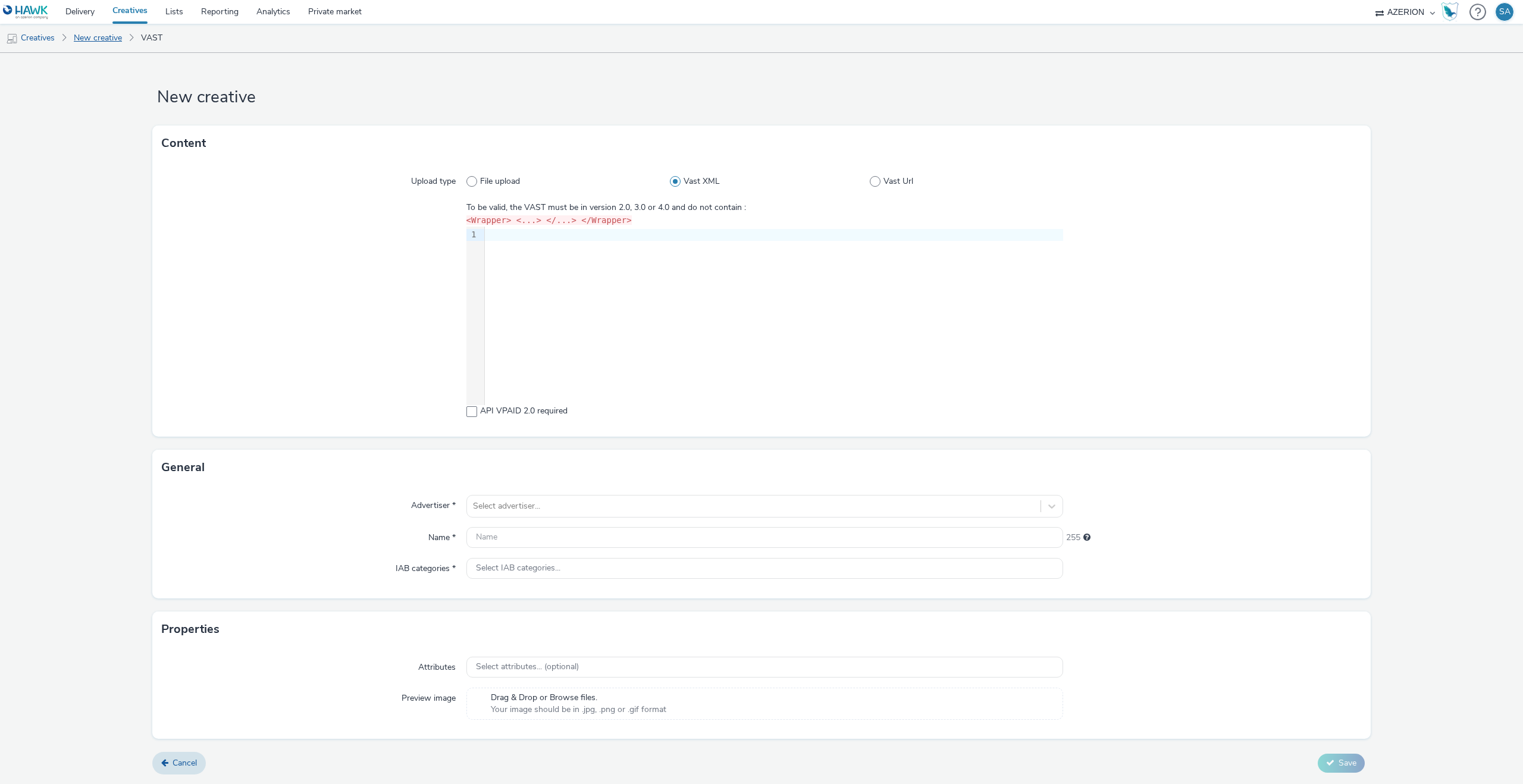
click at [114, 43] on link "New creative" at bounding box center [98, 38] width 60 height 28
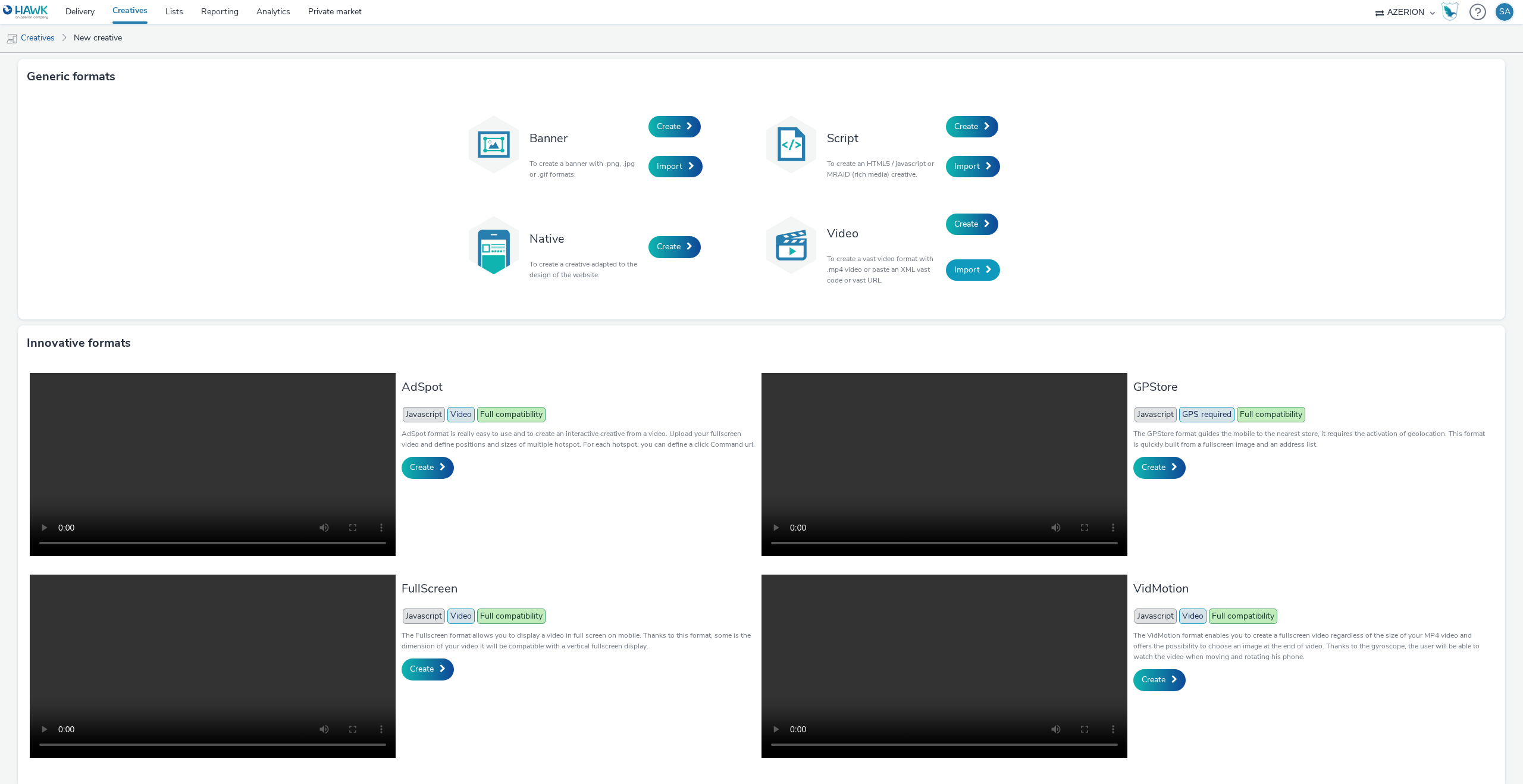
click at [965, 266] on span "Import" at bounding box center [967, 270] width 25 height 12
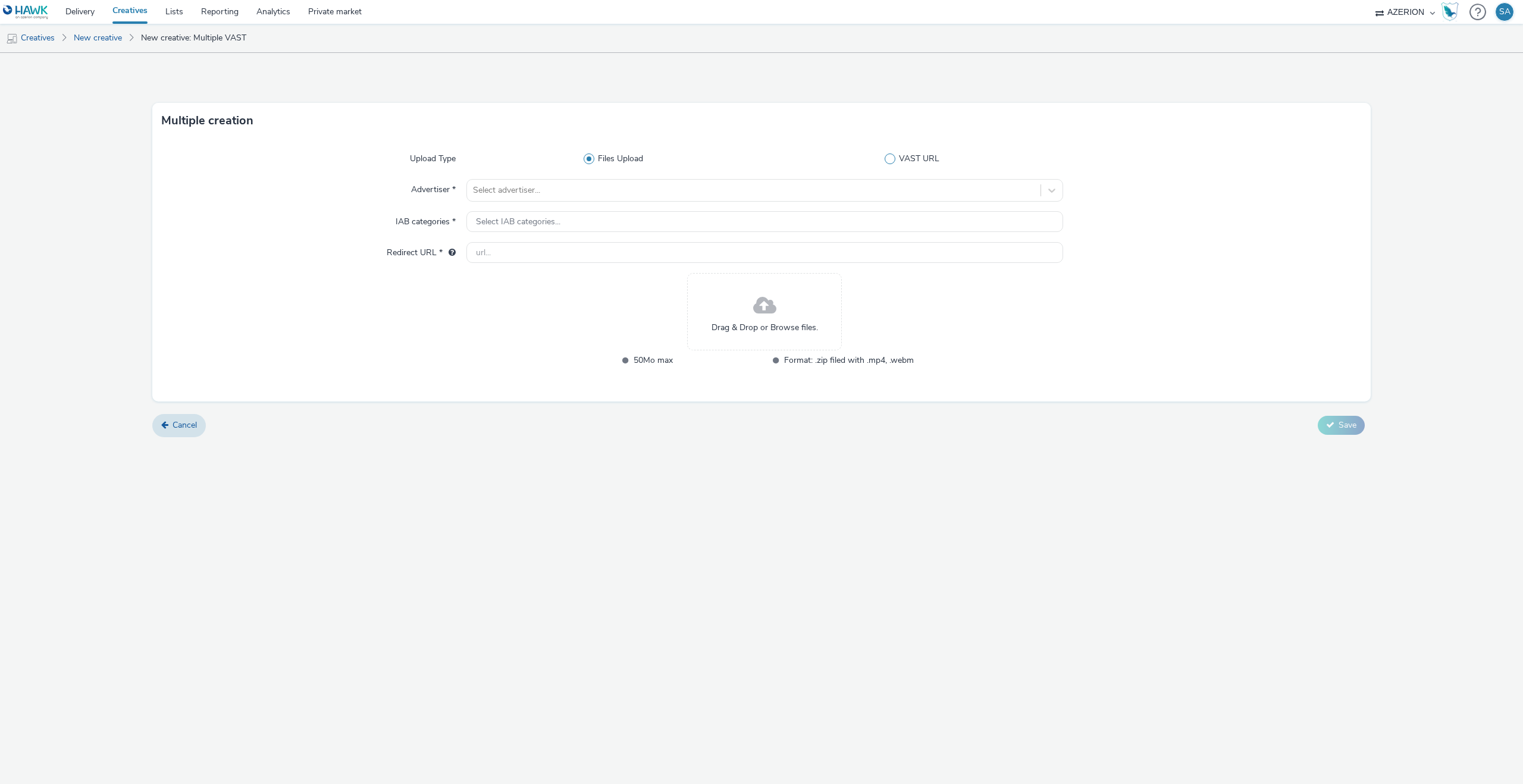
click at [899, 153] on span "VAST URL" at bounding box center [920, 159] width 41 height 12
click at [911, 155] on input "VAST URL" at bounding box center [915, 159] width 8 height 8
radio input "false"
radio input "true"
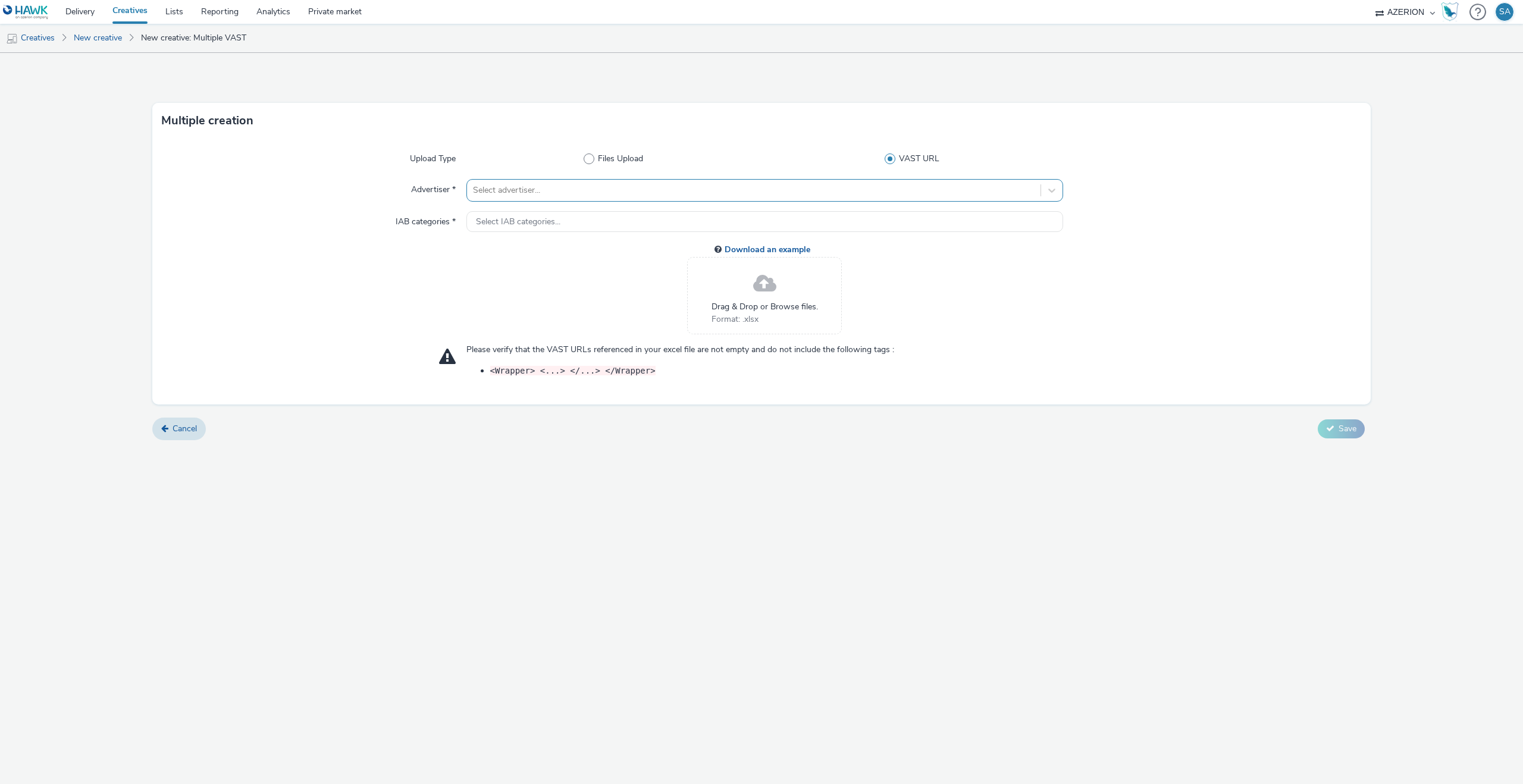
click at [687, 181] on div "Select advertiser..." at bounding box center [754, 191] width 573 height 19
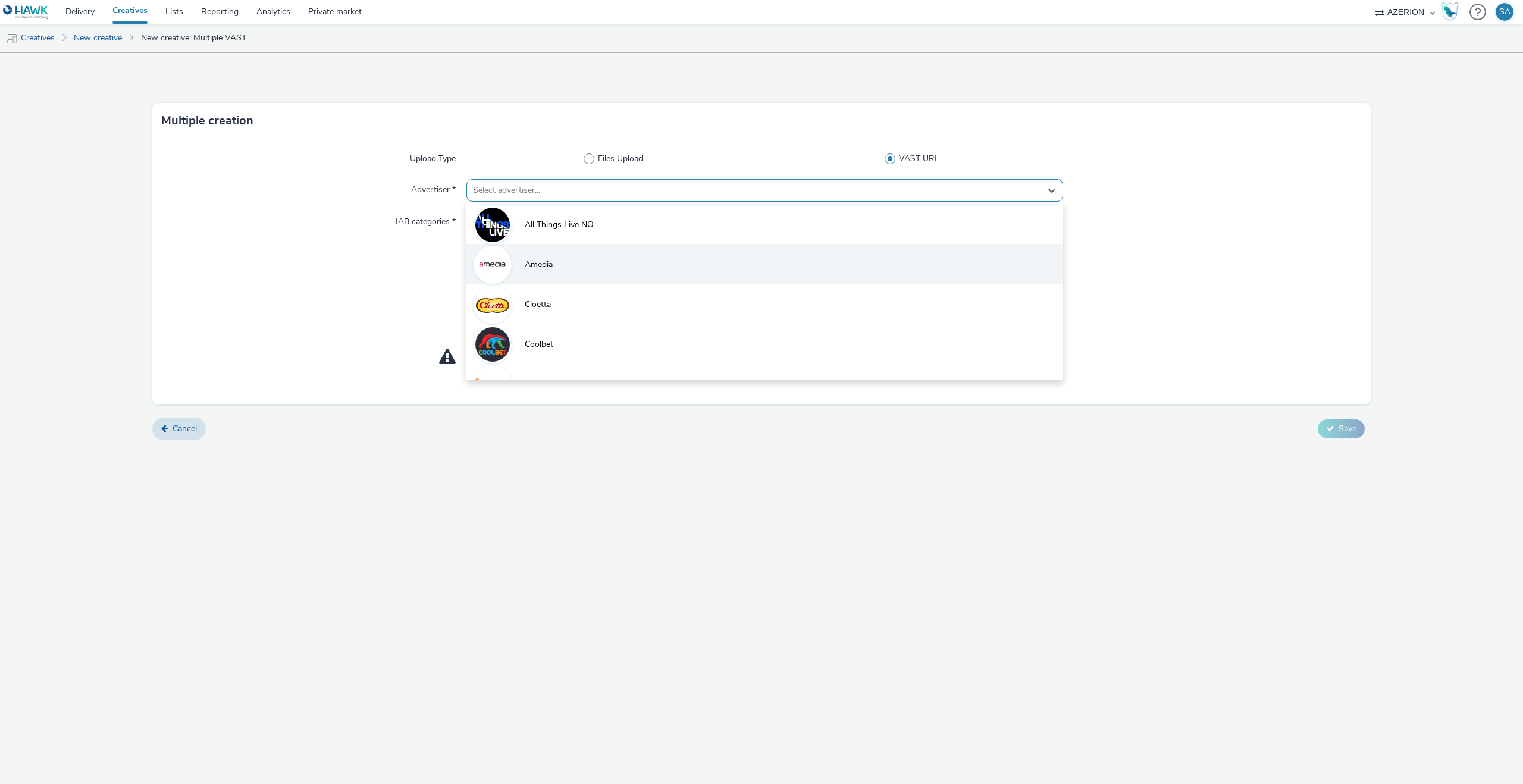
type input "ru"
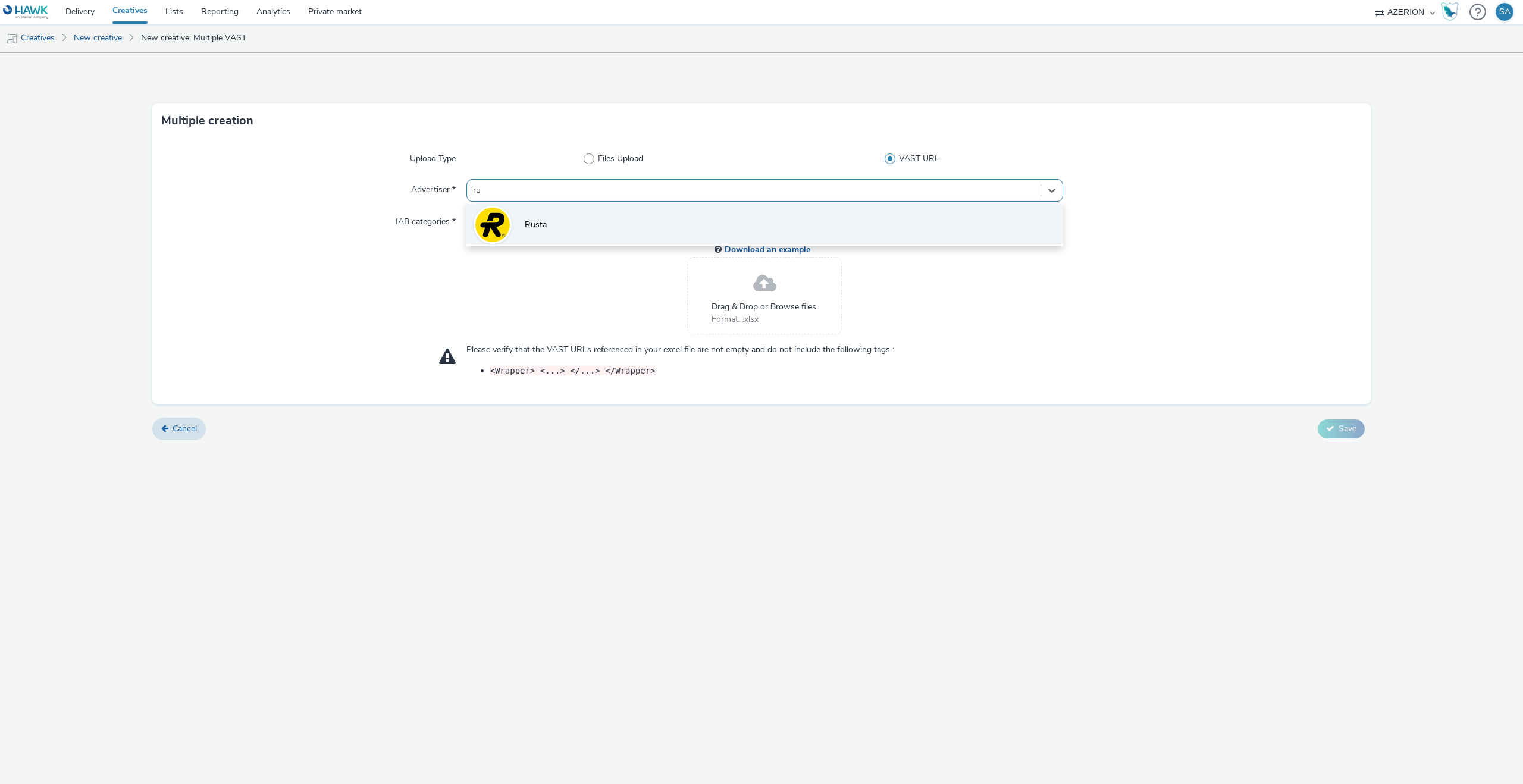
click at [612, 244] on li "Rusta" at bounding box center [765, 223] width 597 height 40
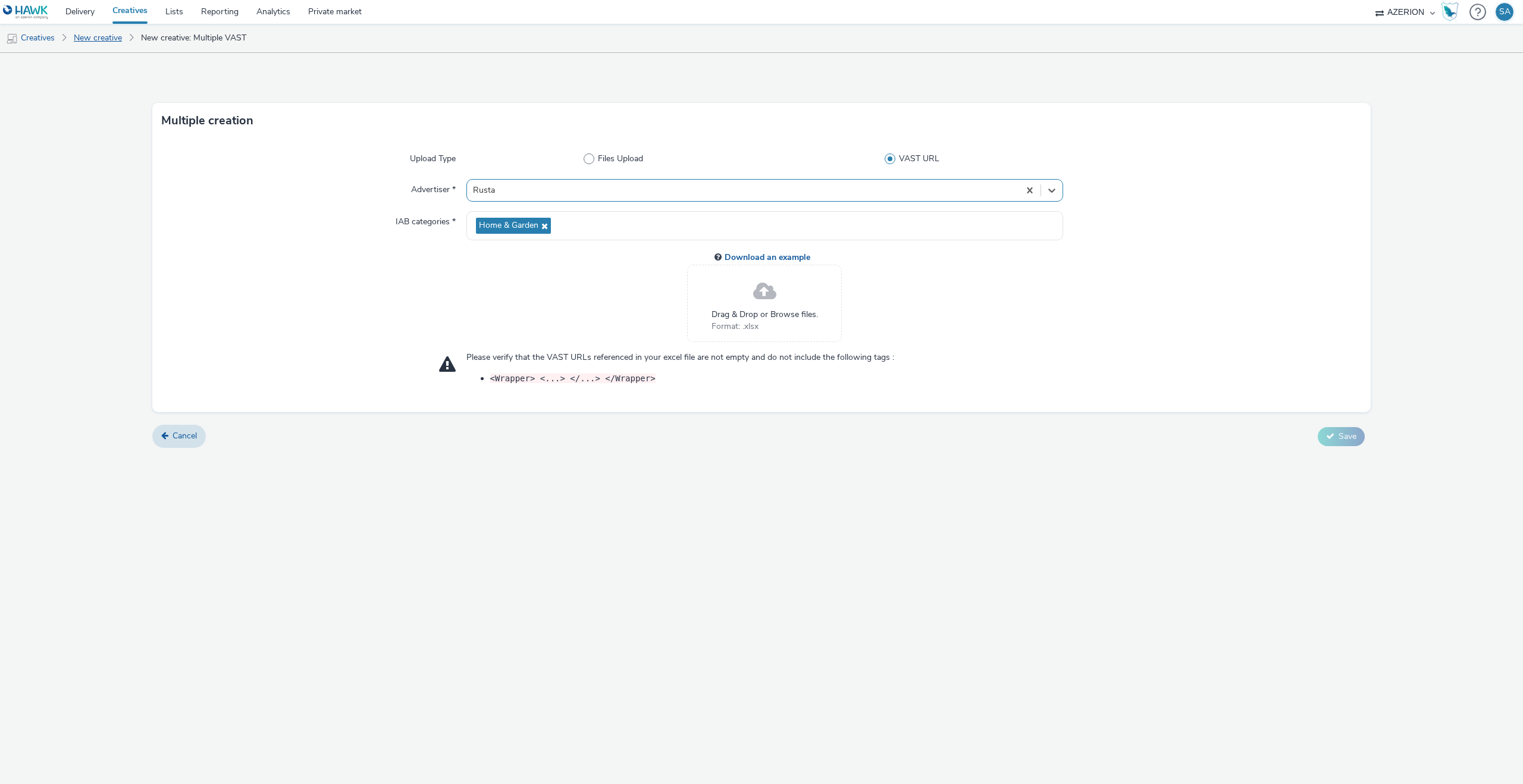
click at [78, 48] on link "New creative" at bounding box center [98, 38] width 60 height 28
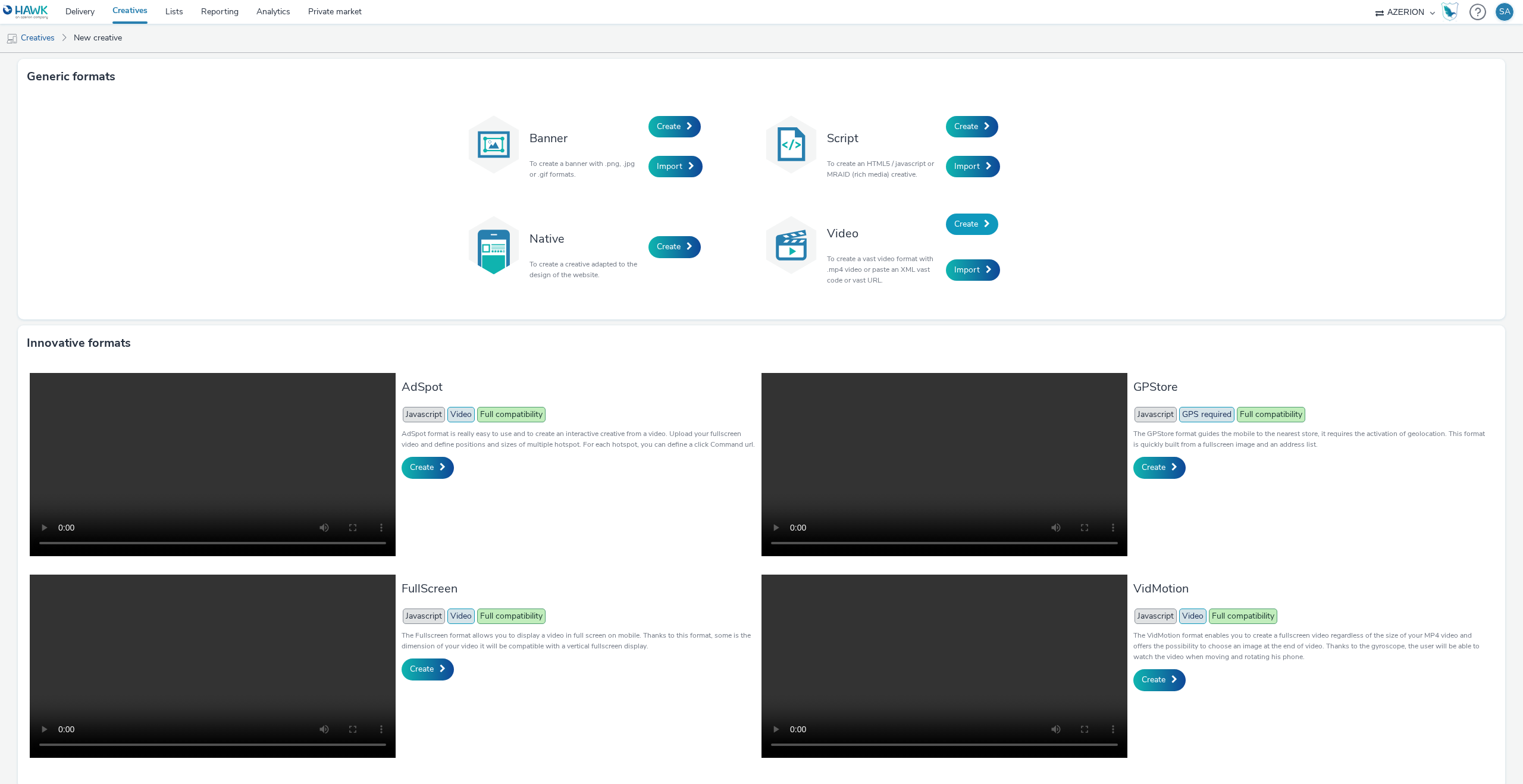
click at [970, 221] on span "Create" at bounding box center [966, 224] width 24 height 12
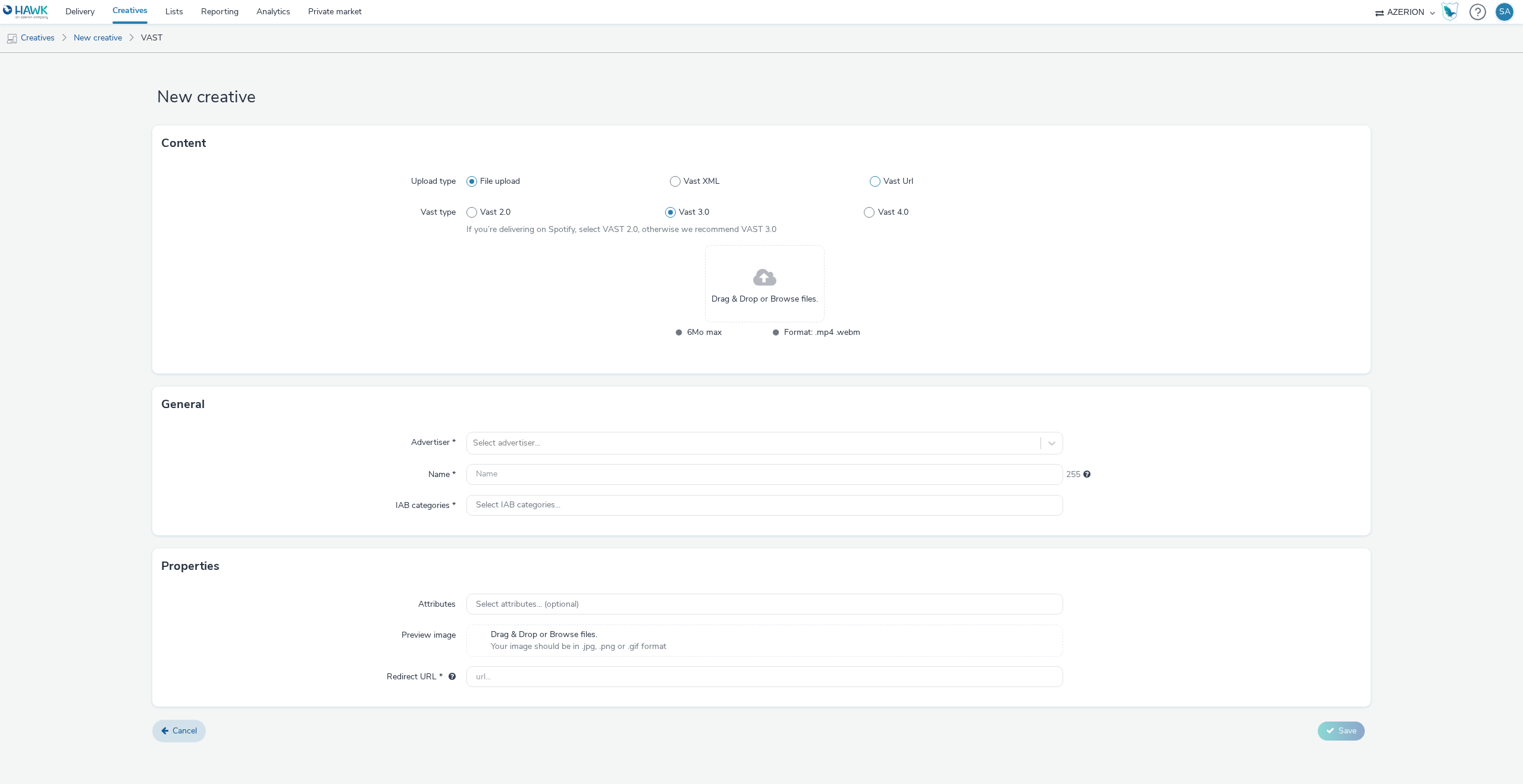
click at [873, 183] on span at bounding box center [875, 181] width 11 height 11
click at [873, 183] on input "Vast Url" at bounding box center [873, 181] width 8 height 8
radio input "false"
radio input "true"
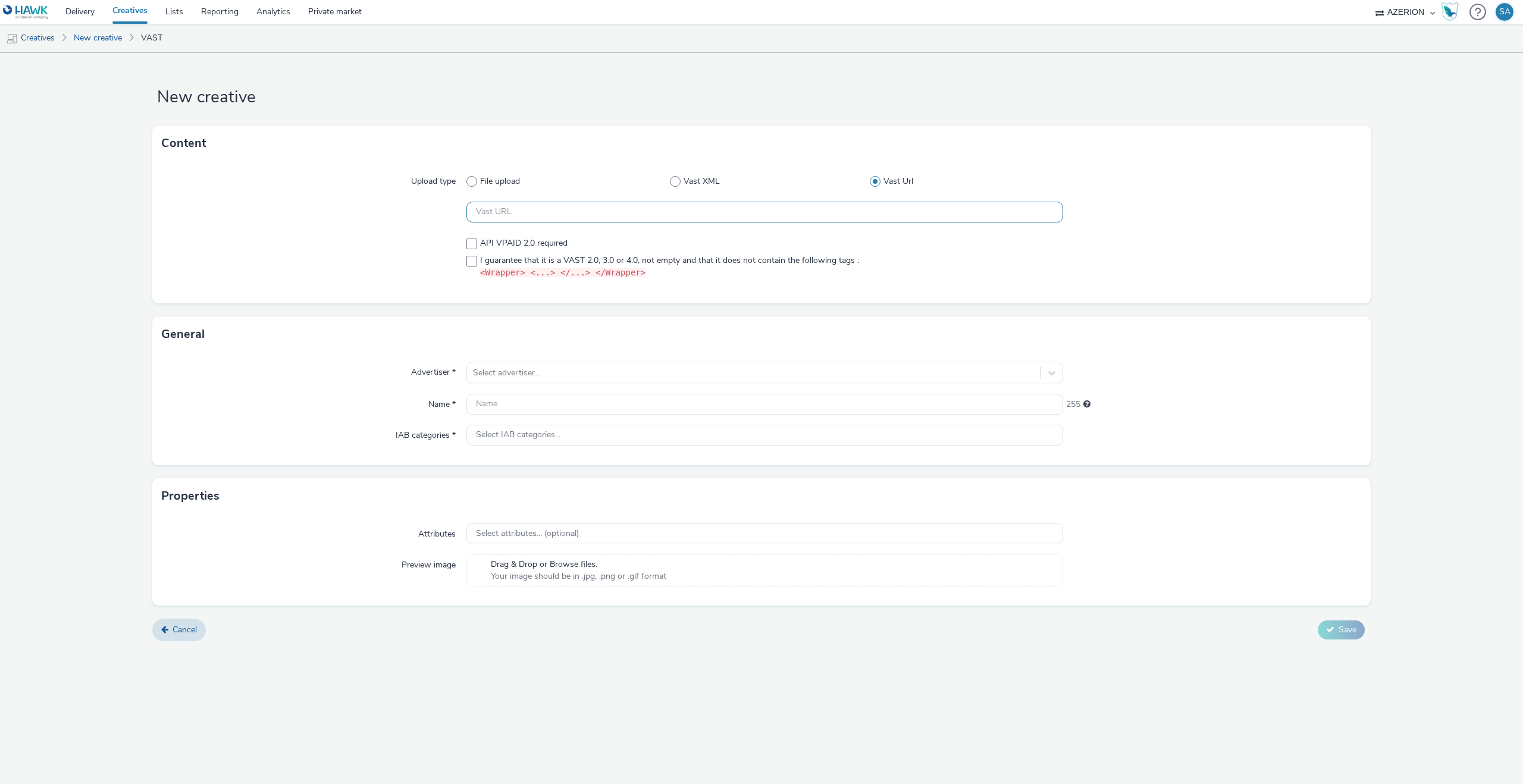
click at [679, 215] on input "text" at bounding box center [765, 212] width 597 height 21
paste input "https://[DOMAIN_NAME]/ddm/pfadx/N2483.4059495AZERIONNO/B33687437.427116629;sz=0…"
type input "https://[DOMAIN_NAME]/ddm/pfadx/N2483.4059495AZERIONNO/B33687437.427116629;sz=0…"
click at [1087, 224] on div "Upload type File upload Vast XML Vast Url https://[DOMAIN_NAME]/ddm/pfadx/N2483…" at bounding box center [761, 232] width 1219 height 142
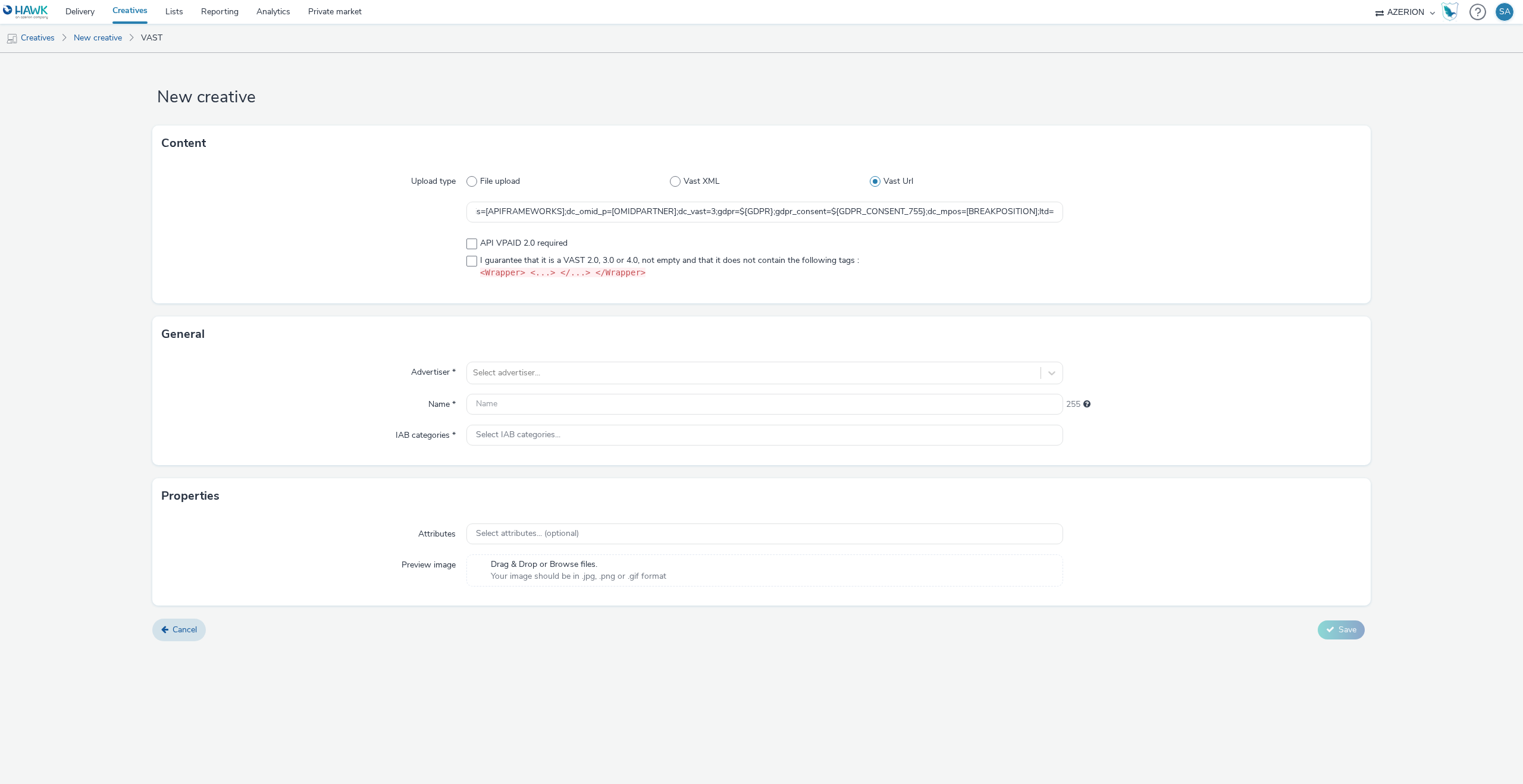
scroll to position [0, 0]
click at [474, 256] on span at bounding box center [472, 261] width 11 height 11
checkbox input "true"
click at [497, 364] on div "Select advertiser..." at bounding box center [754, 373] width 573 height 19
type input "rus"
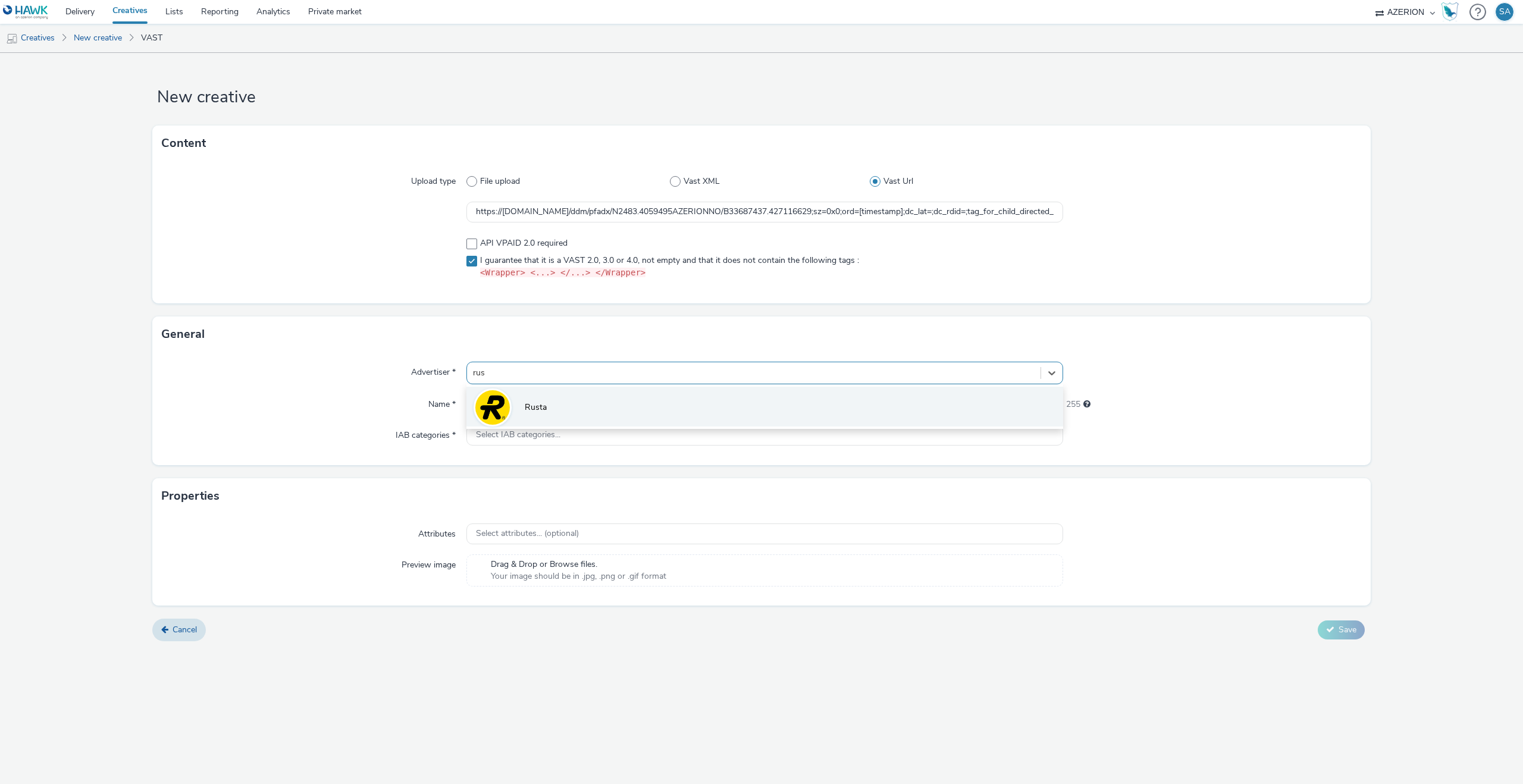
click at [509, 390] on li "Rusta" at bounding box center [765, 407] width 597 height 40
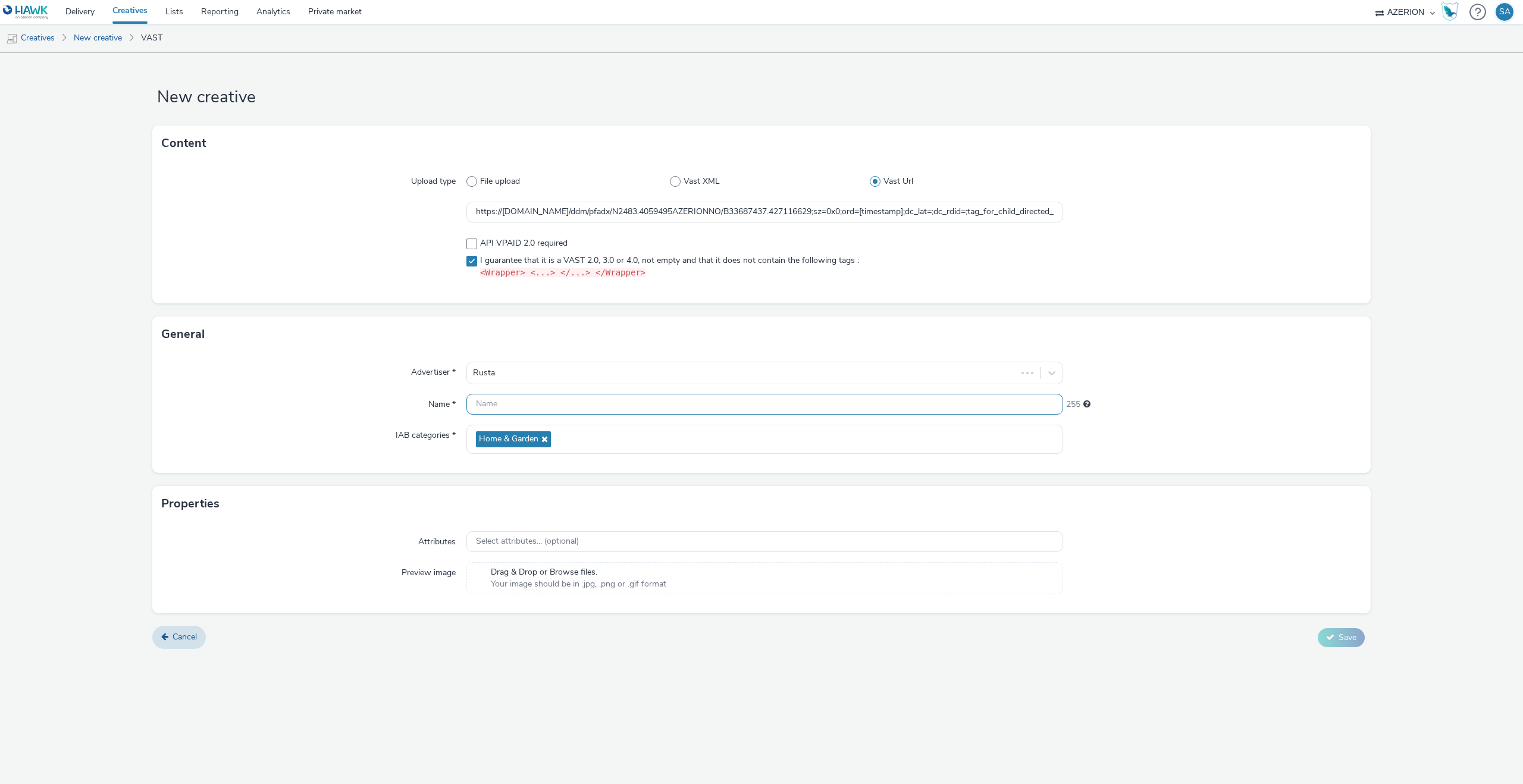
click at [509, 398] on input "text" at bounding box center [765, 404] width 597 height 21
type input "Rusta - W34 - Fall news - 16x9"
click at [1330, 640] on icon at bounding box center [1330, 636] width 8 height 8
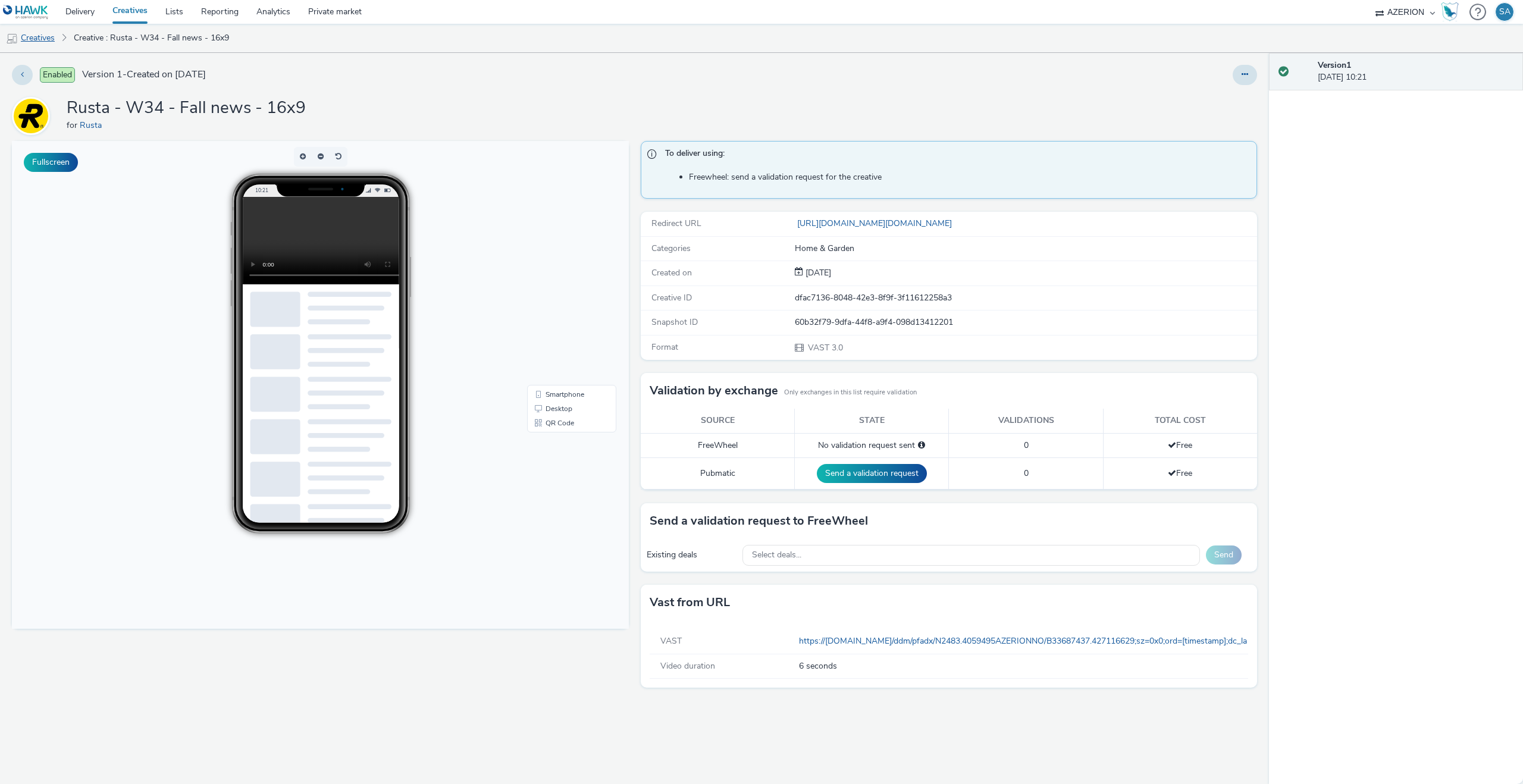
click at [55, 37] on link "Creatives" at bounding box center [30, 38] width 60 height 28
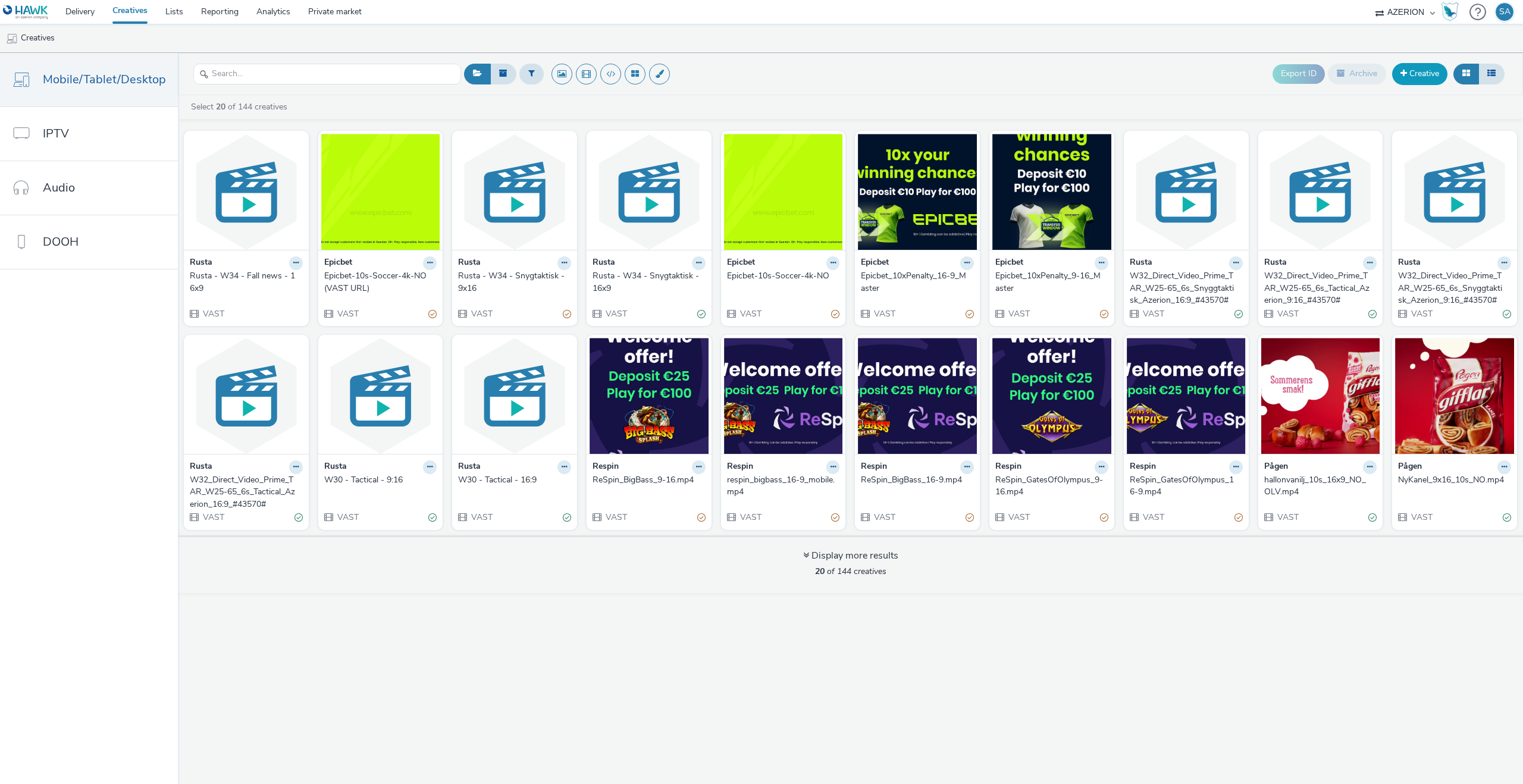
click at [1414, 75] on link "Creative" at bounding box center [1420, 73] width 55 height 21
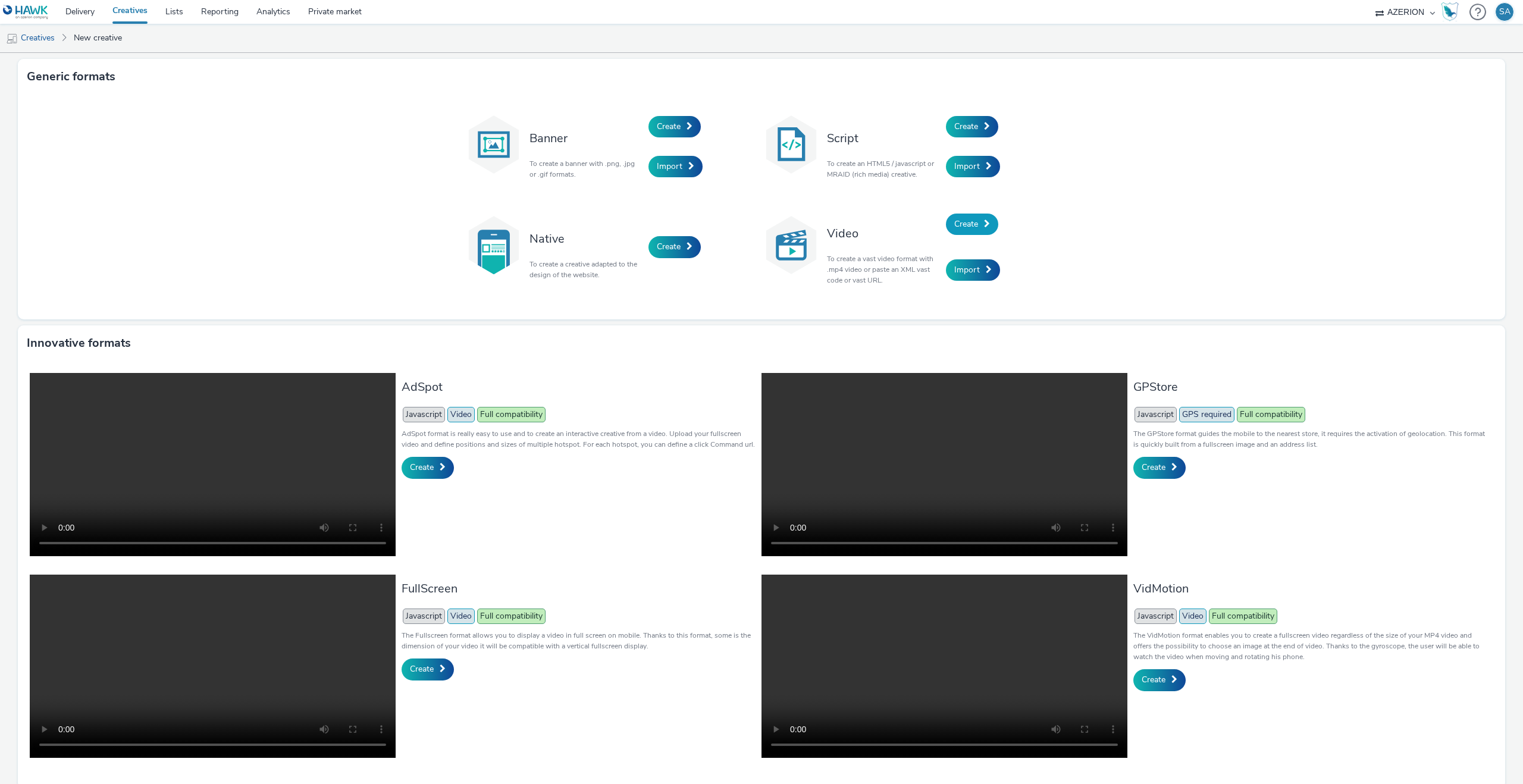
click at [955, 223] on span "Create" at bounding box center [966, 224] width 24 height 12
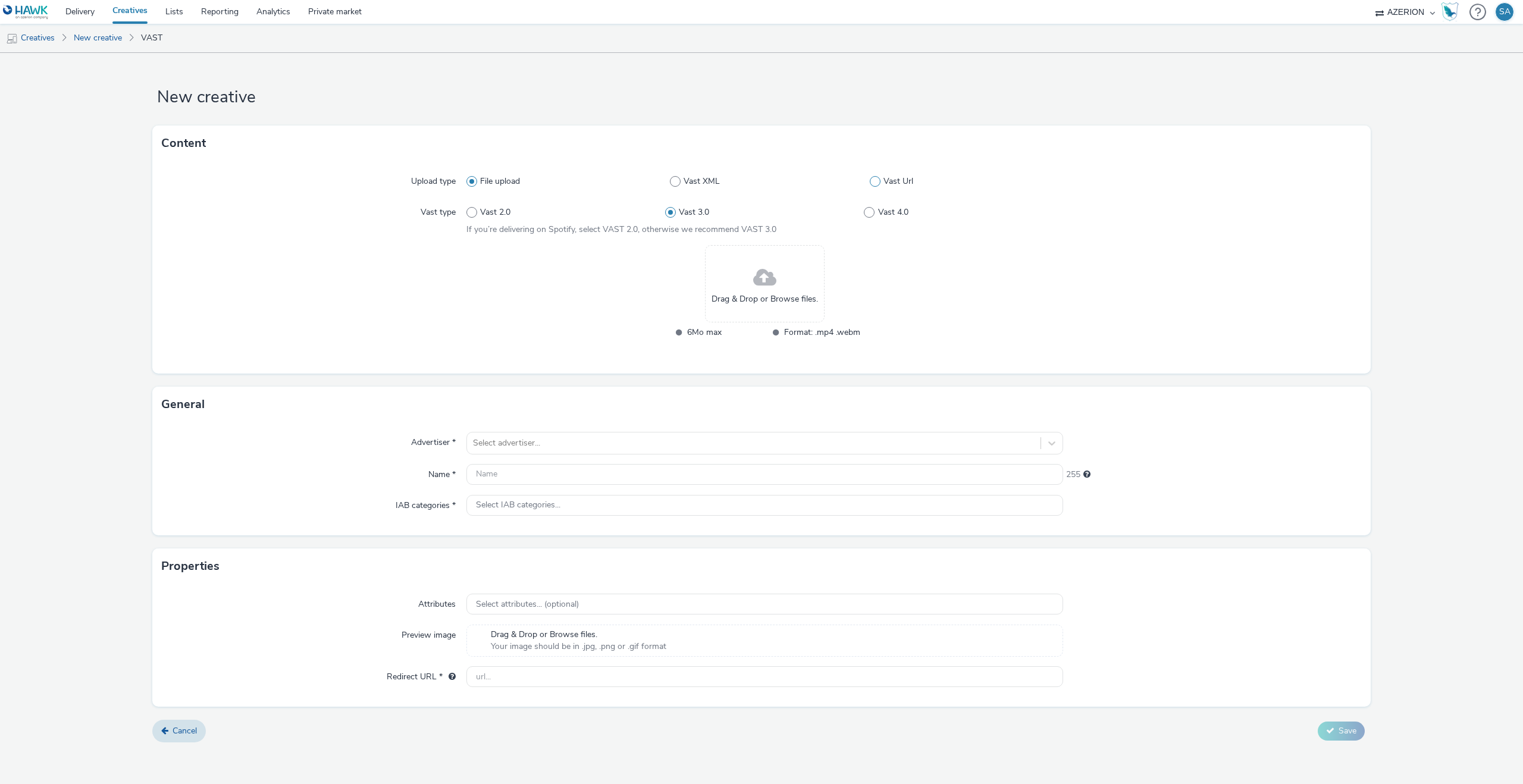
click at [878, 184] on span at bounding box center [875, 181] width 11 height 11
click at [878, 184] on input "Vast Url" at bounding box center [873, 181] width 8 height 8
radio input "false"
radio input "true"
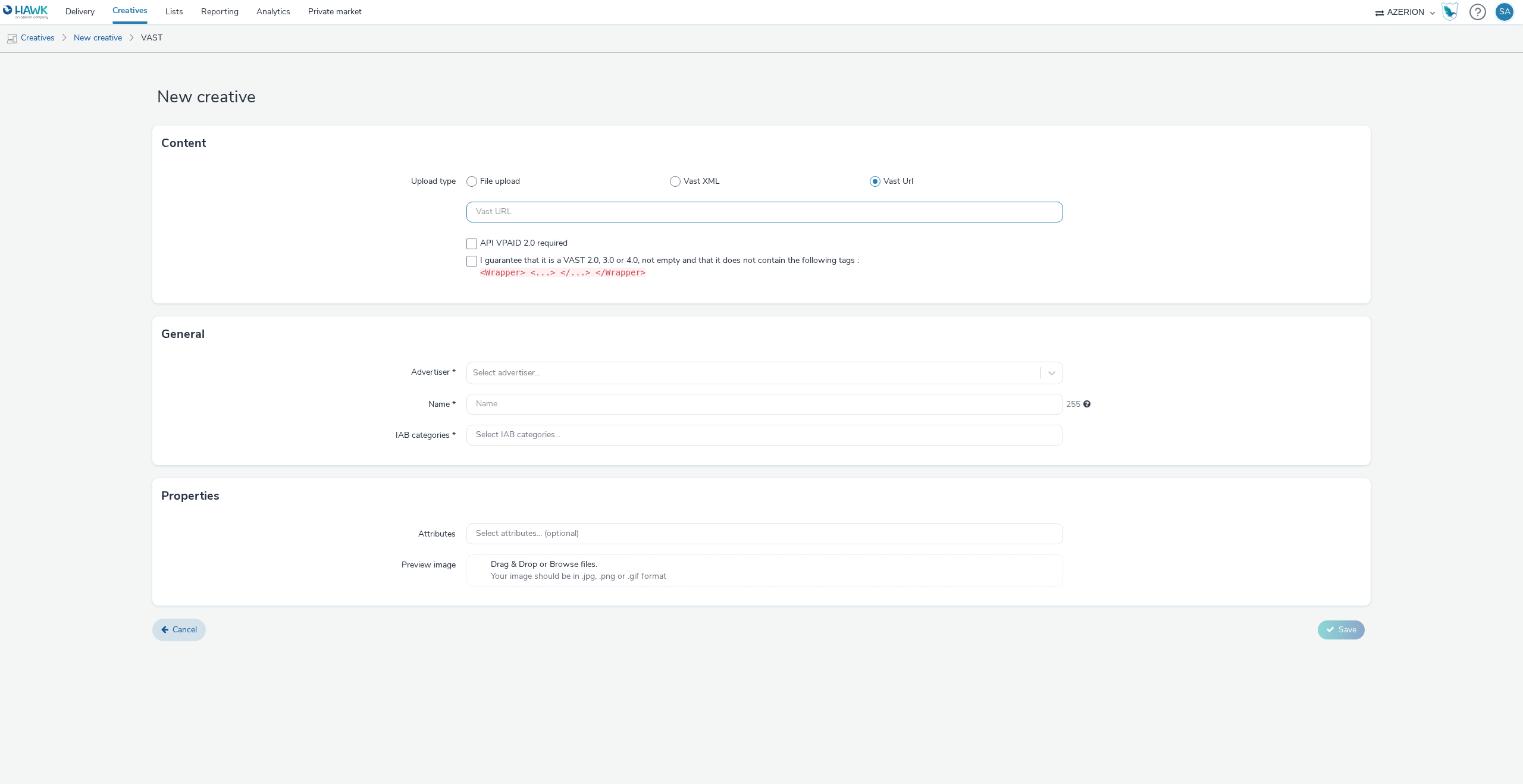
click at [509, 207] on input "text" at bounding box center [765, 212] width 597 height 21
paste input "https://[DOMAIN_NAME]/ddm/pfadx/N2483.4059495AZERIONNO/B33687437.427116635;sz=0…"
type input "https://[DOMAIN_NAME]/ddm/pfadx/N2483.4059495AZERIONNO/B33687437.427116635;sz=0…"
click at [469, 256] on span at bounding box center [472, 261] width 11 height 11
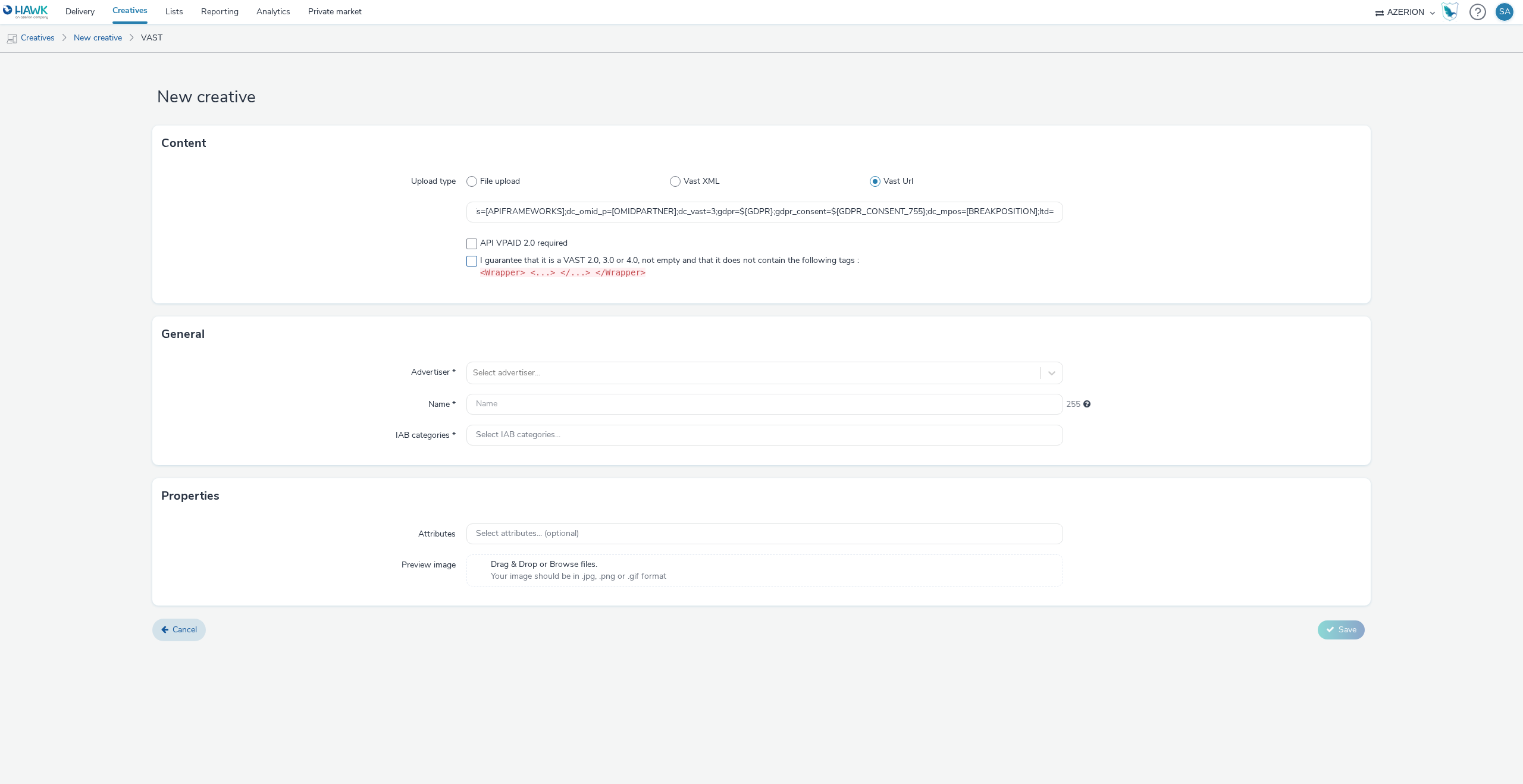
checkbox input "true"
click at [654, 369] on div at bounding box center [754, 373] width 562 height 15
type input "ru"
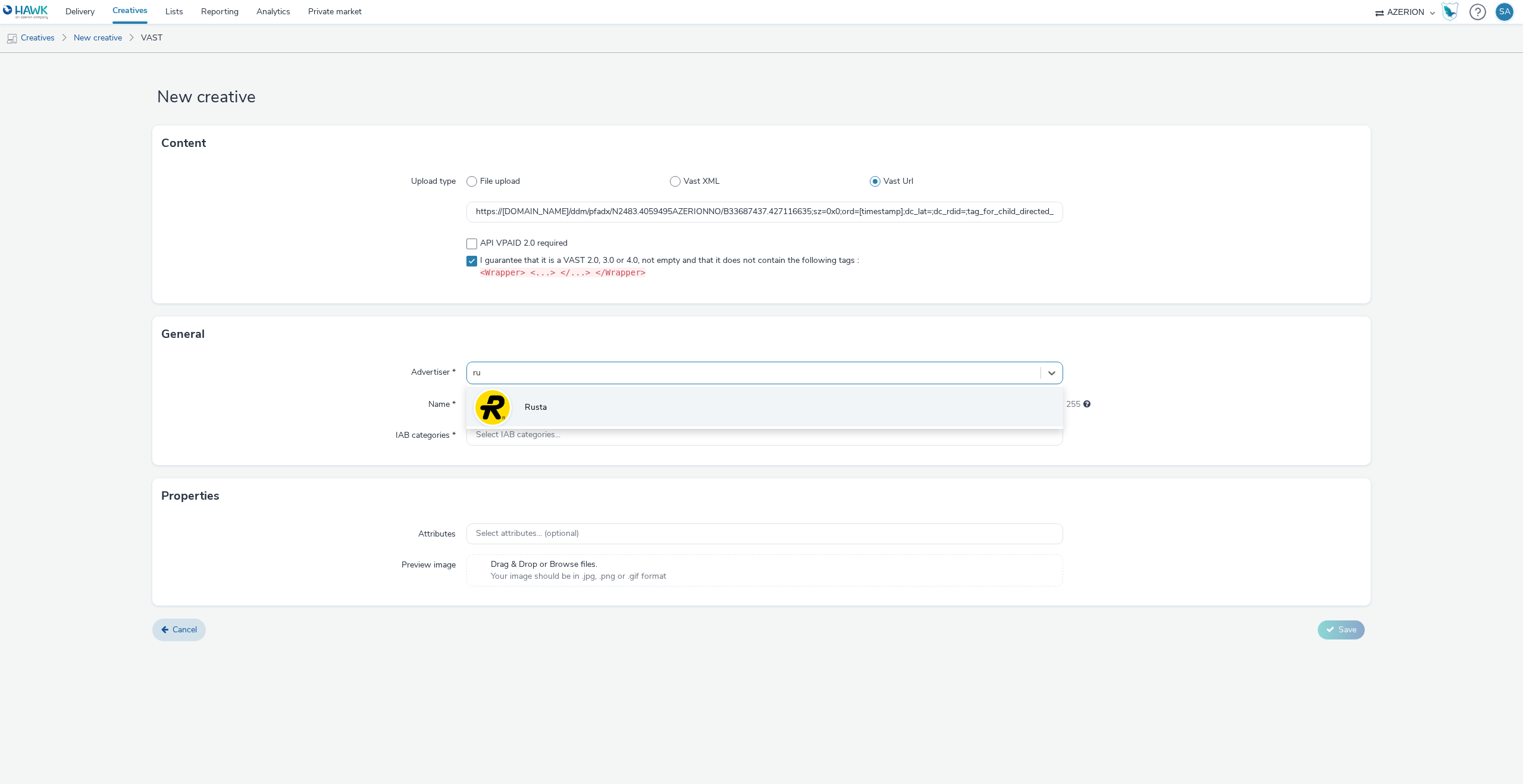
click at [629, 393] on li "Rusta" at bounding box center [765, 407] width 597 height 40
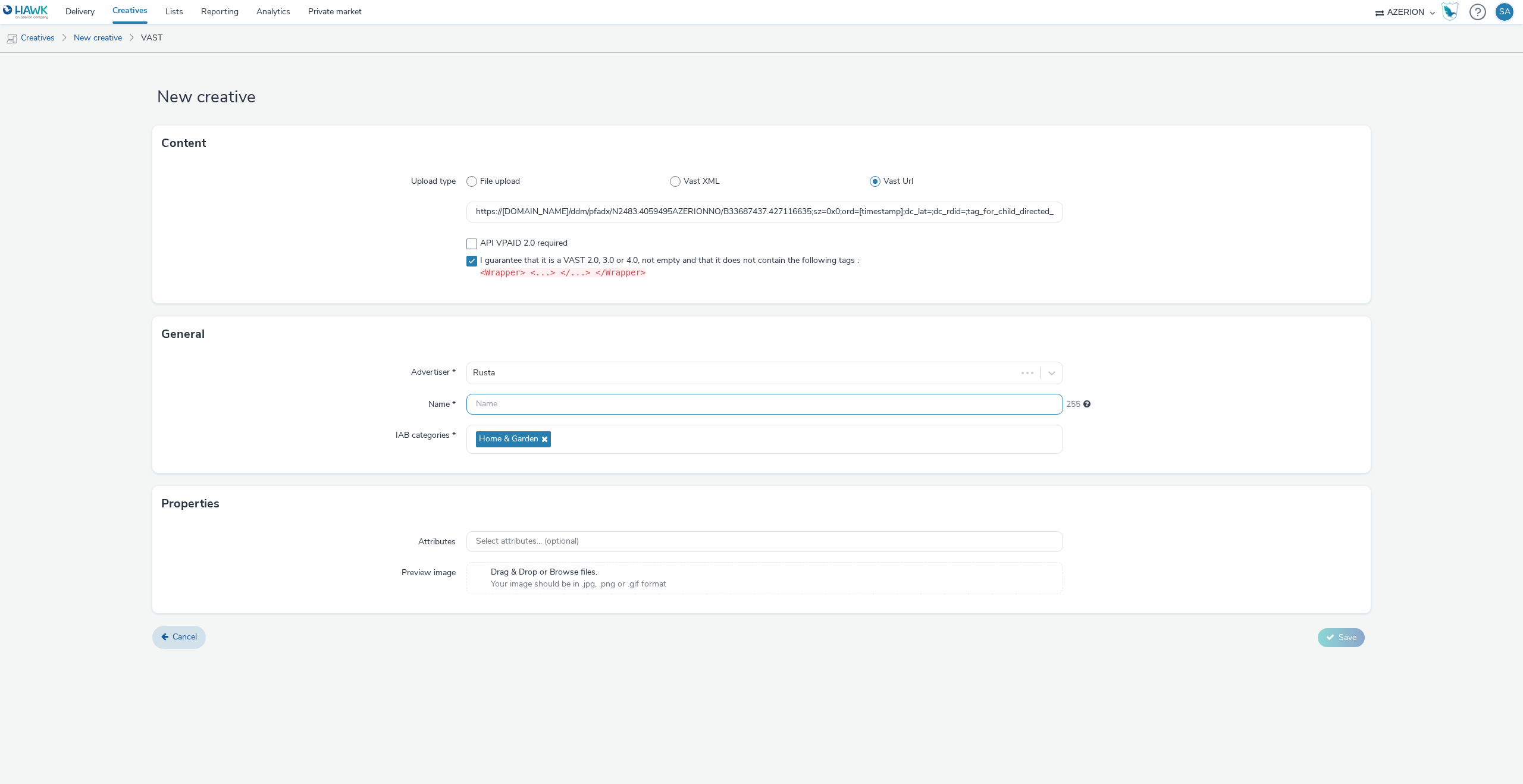
click at [593, 403] on input "text" at bounding box center [765, 404] width 597 height 21
type input "Rusta - W34 - Fall news - 9x16"
click at [1343, 638] on span "Save" at bounding box center [1348, 637] width 18 height 12
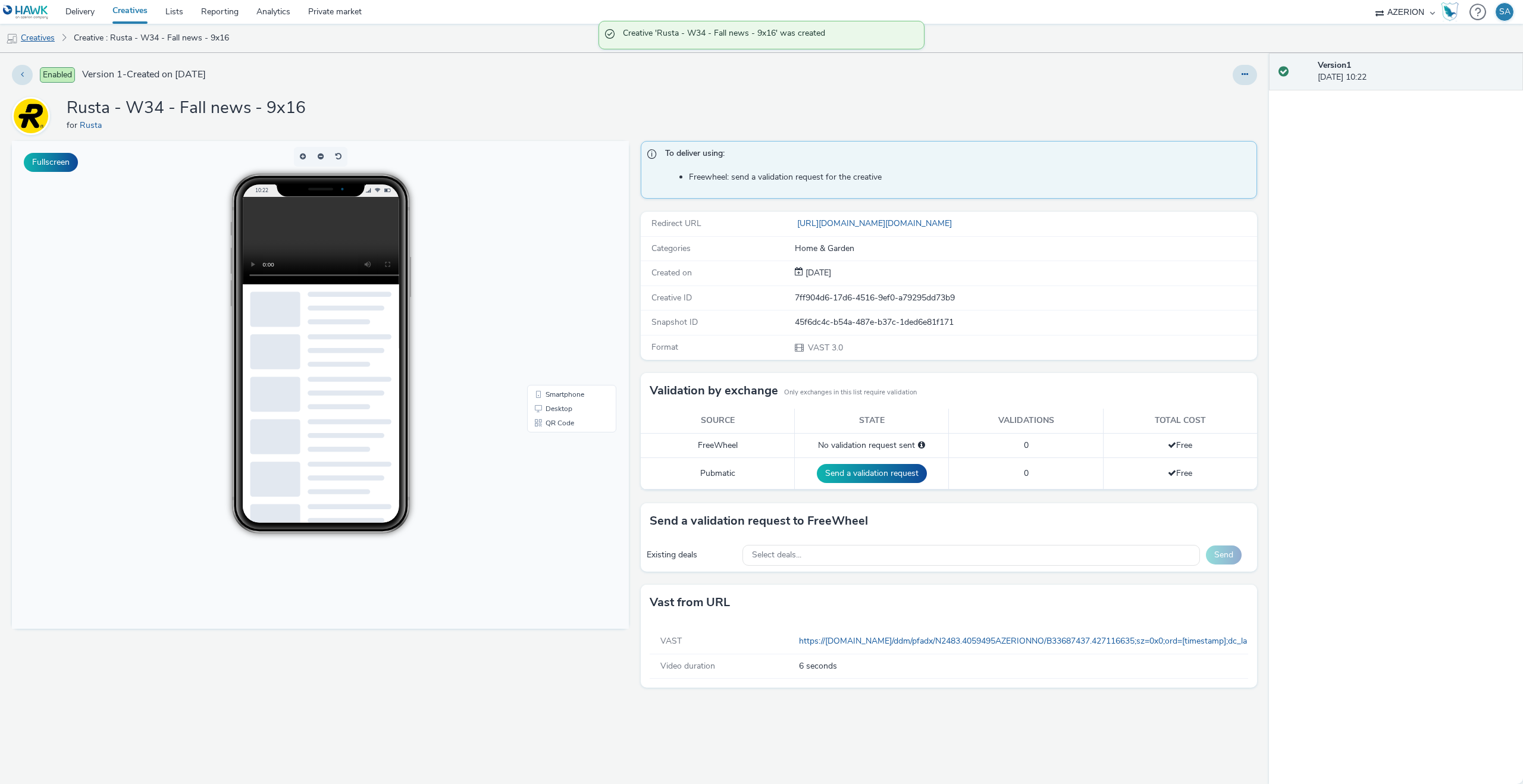
click at [38, 40] on link "Creatives" at bounding box center [30, 38] width 60 height 28
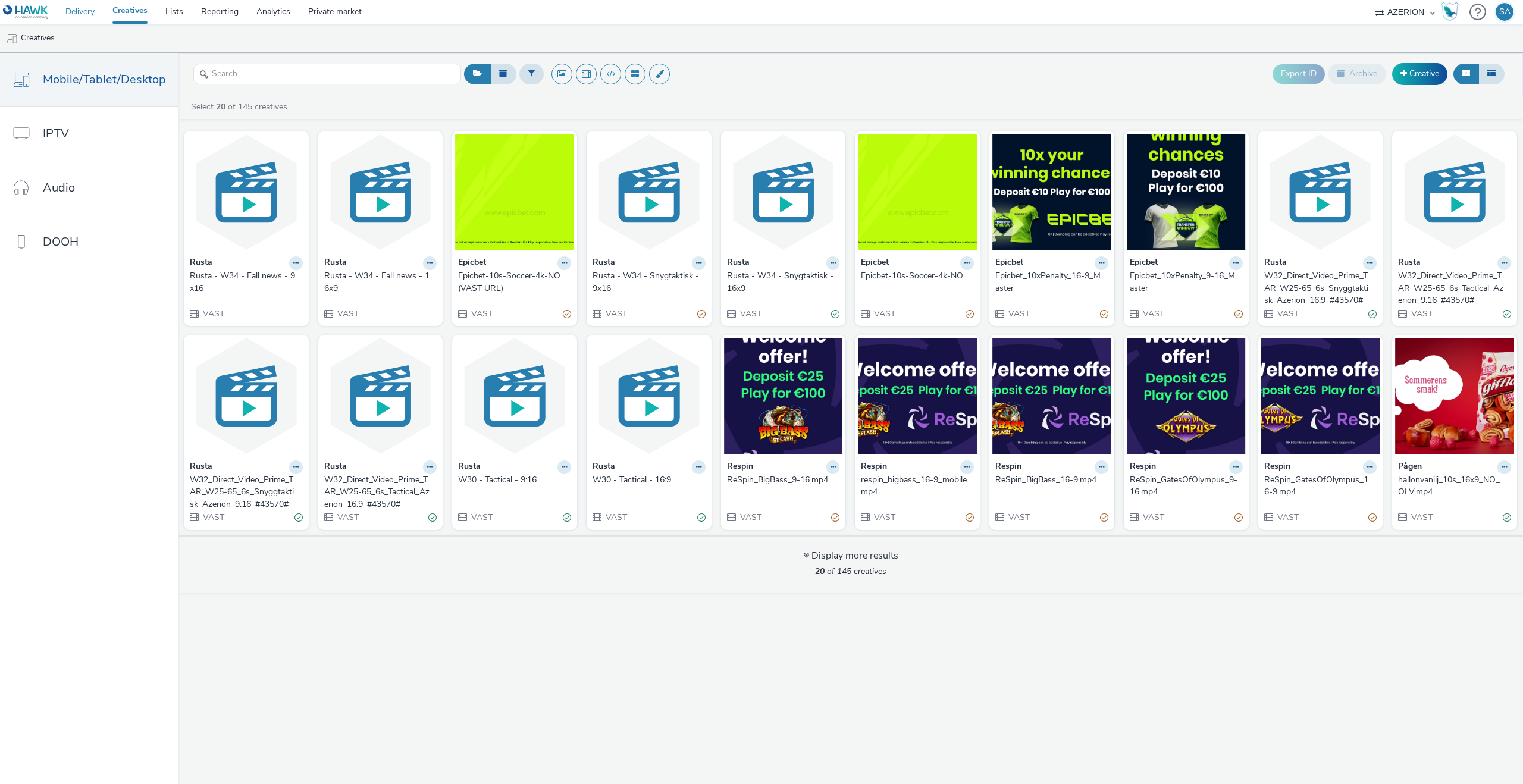
click at [96, 21] on link "Delivery" at bounding box center [80, 12] width 47 height 24
